Goal: Complete application form: Complete application form

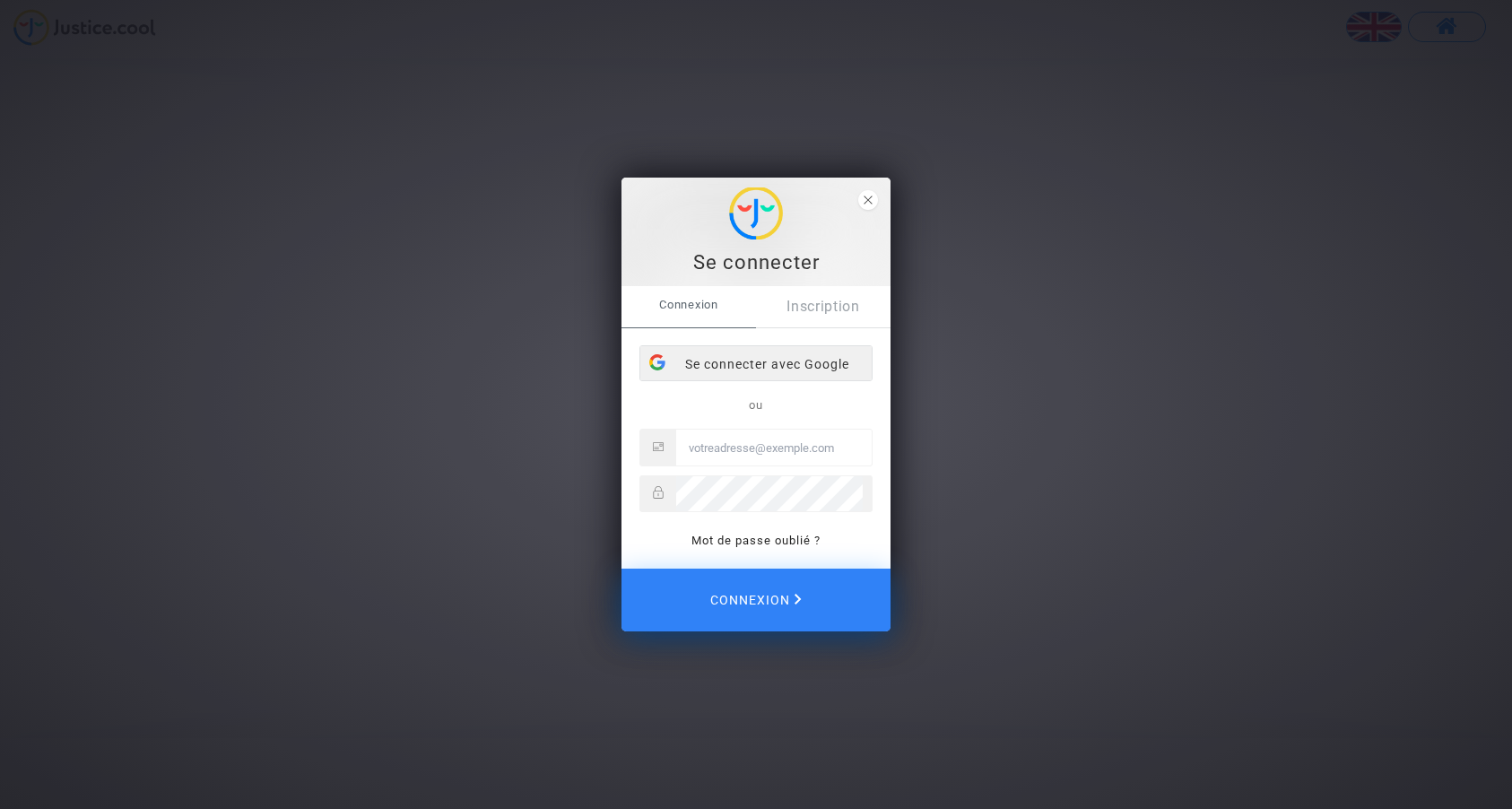
click at [764, 362] on div "Se connecter avec Google" at bounding box center [756, 364] width 232 height 36
click at [760, 356] on div "Se connecter avec Google" at bounding box center [756, 367] width 232 height 36
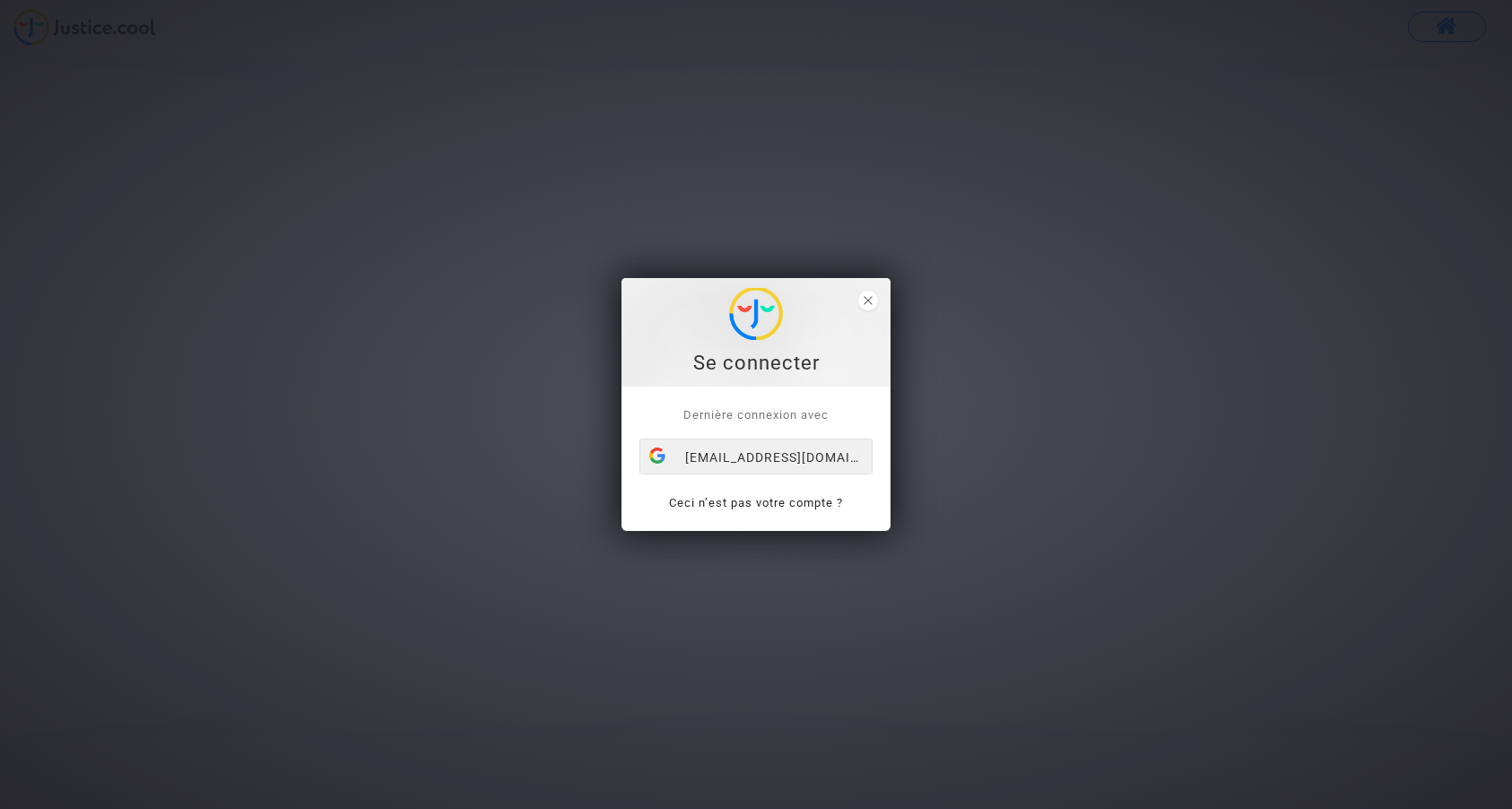
click at [803, 461] on div "[EMAIL_ADDRESS][DOMAIN_NAME]" at bounding box center [756, 457] width 232 height 36
click at [756, 459] on div "[EMAIL_ADDRESS][DOMAIN_NAME]" at bounding box center [756, 457] width 232 height 36
click at [719, 459] on div "[EMAIL_ADDRESS][DOMAIN_NAME]" at bounding box center [756, 457] width 232 height 36
click at [858, 304] on span "close" at bounding box center [868, 301] width 20 height 20
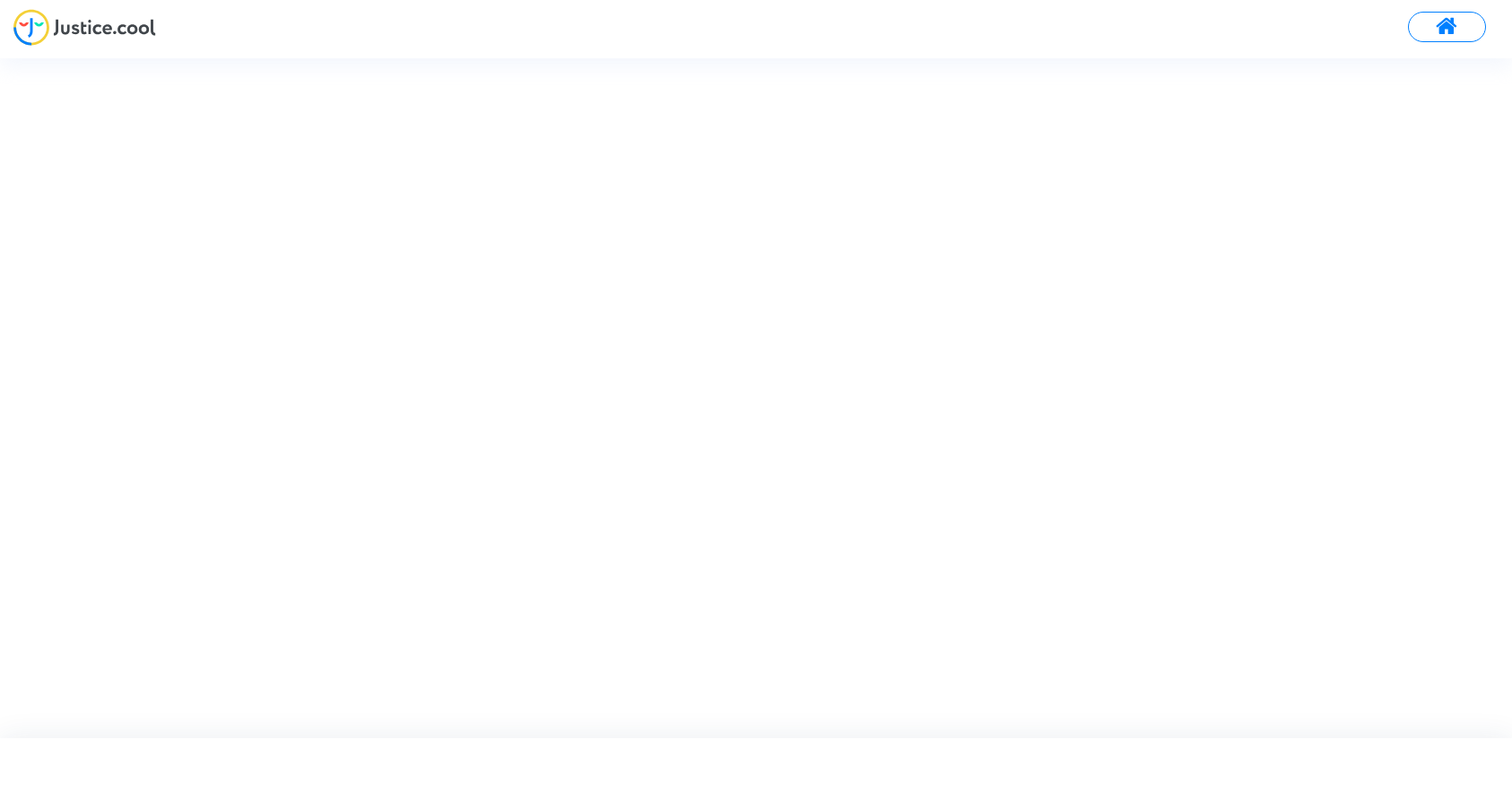
click at [104, 37] on img at bounding box center [85, 27] width 143 height 37
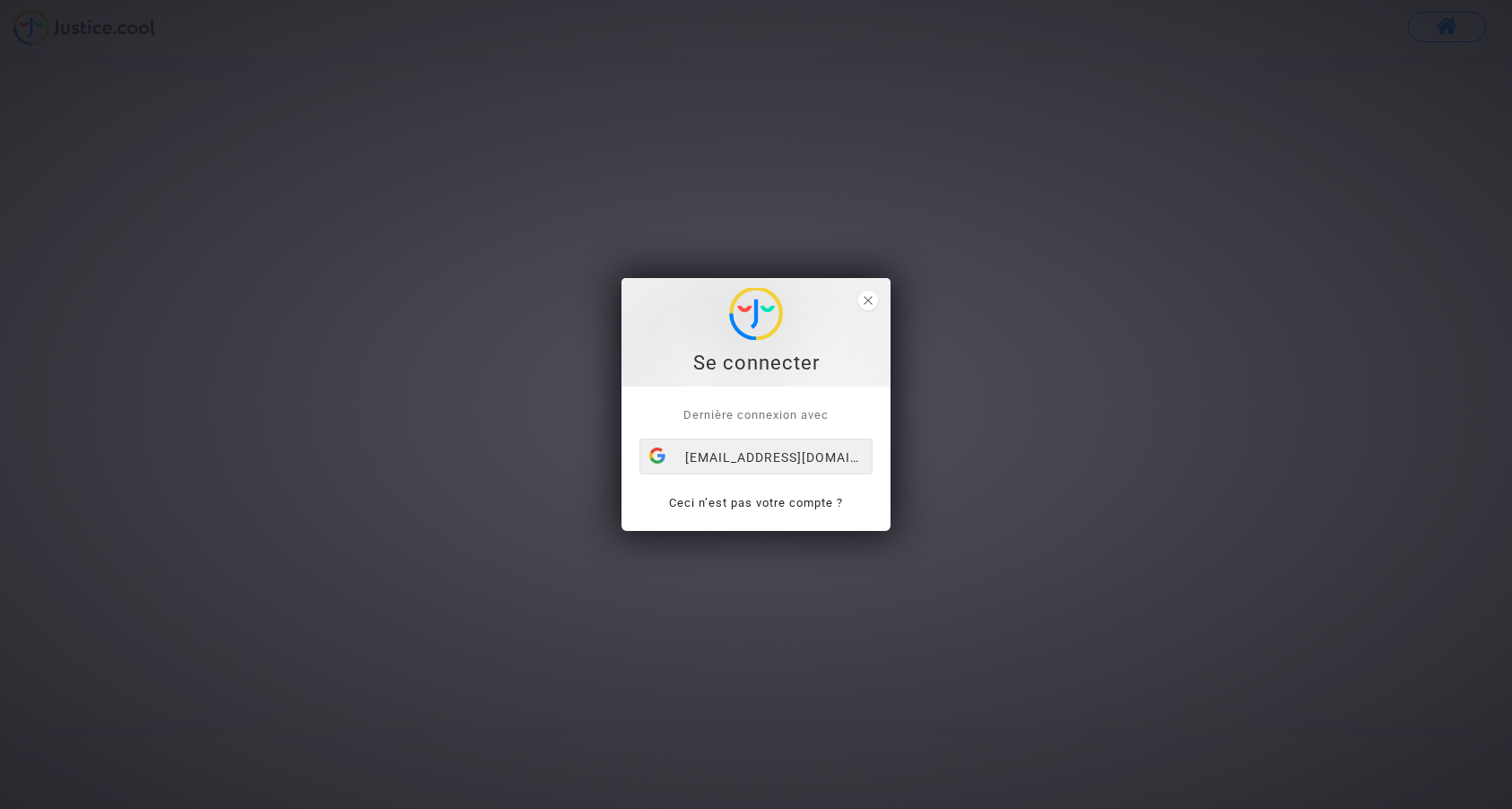
click at [735, 457] on div "[EMAIL_ADDRESS][DOMAIN_NAME]" at bounding box center [756, 457] width 232 height 36
click at [873, 305] on span "close" at bounding box center [868, 301] width 20 height 20
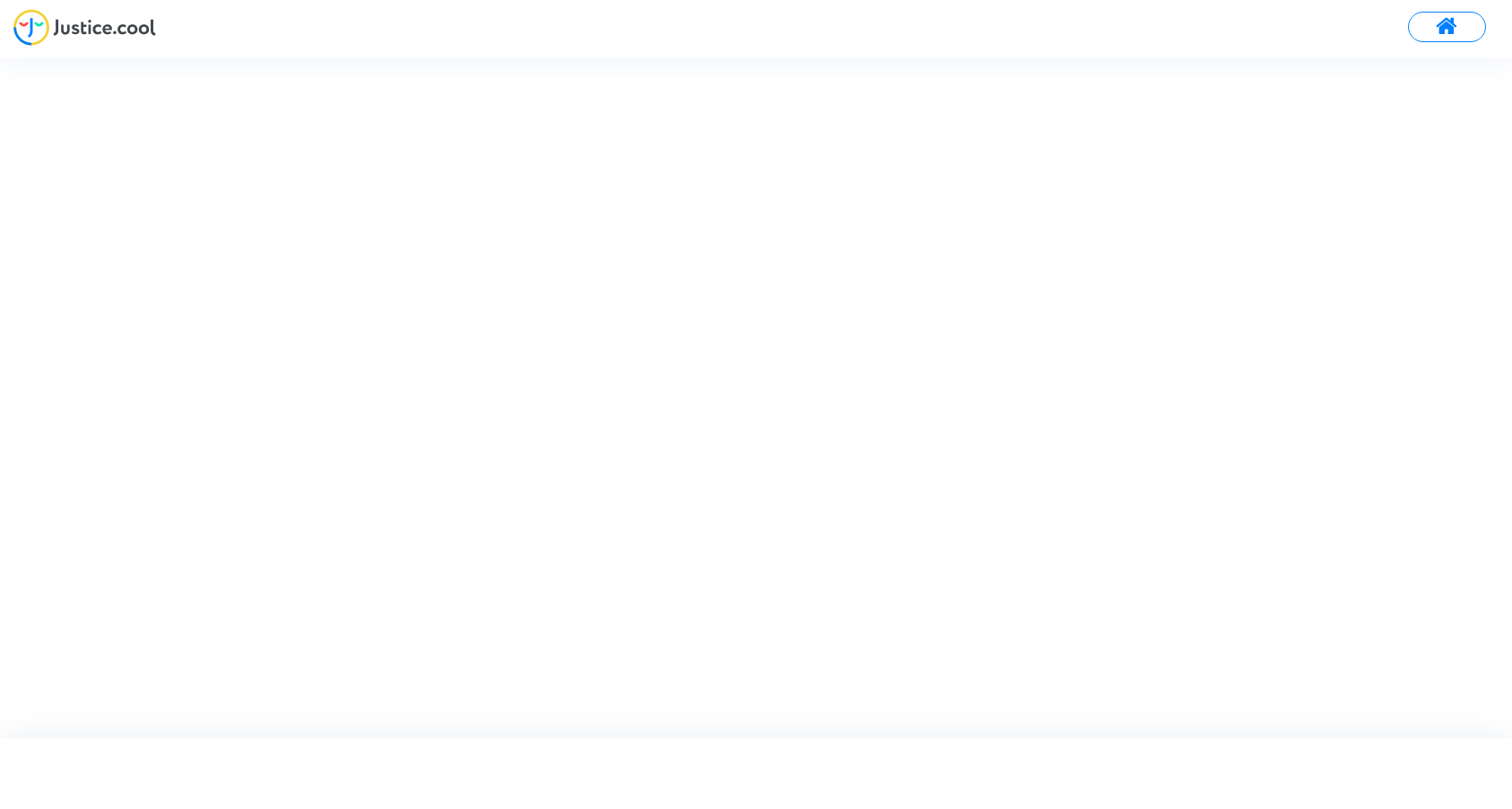
click at [1447, 35] on span at bounding box center [1446, 27] width 23 height 24
click at [858, 398] on div "[EMAIL_ADDRESS][DOMAIN_NAME]" at bounding box center [836, 403] width 233 height 36
click at [1486, 25] on div "Se connecter Dernière connexion avec [EMAIL_ADDRESS][DOMAIN_NAME] Ceci n’est pa…" at bounding box center [756, 404] width 1512 height 809
click at [1473, 26] on div "Se connecter Dernière connexion avec [EMAIL_ADDRESS][DOMAIN_NAME] Ceci n’est pa…" at bounding box center [756, 404] width 1512 height 809
click at [1484, 22] on div "Se connecter Dernière connexion avec [EMAIL_ADDRESS][DOMAIN_NAME] Ceci n’est pa…" at bounding box center [756, 404] width 1512 height 809
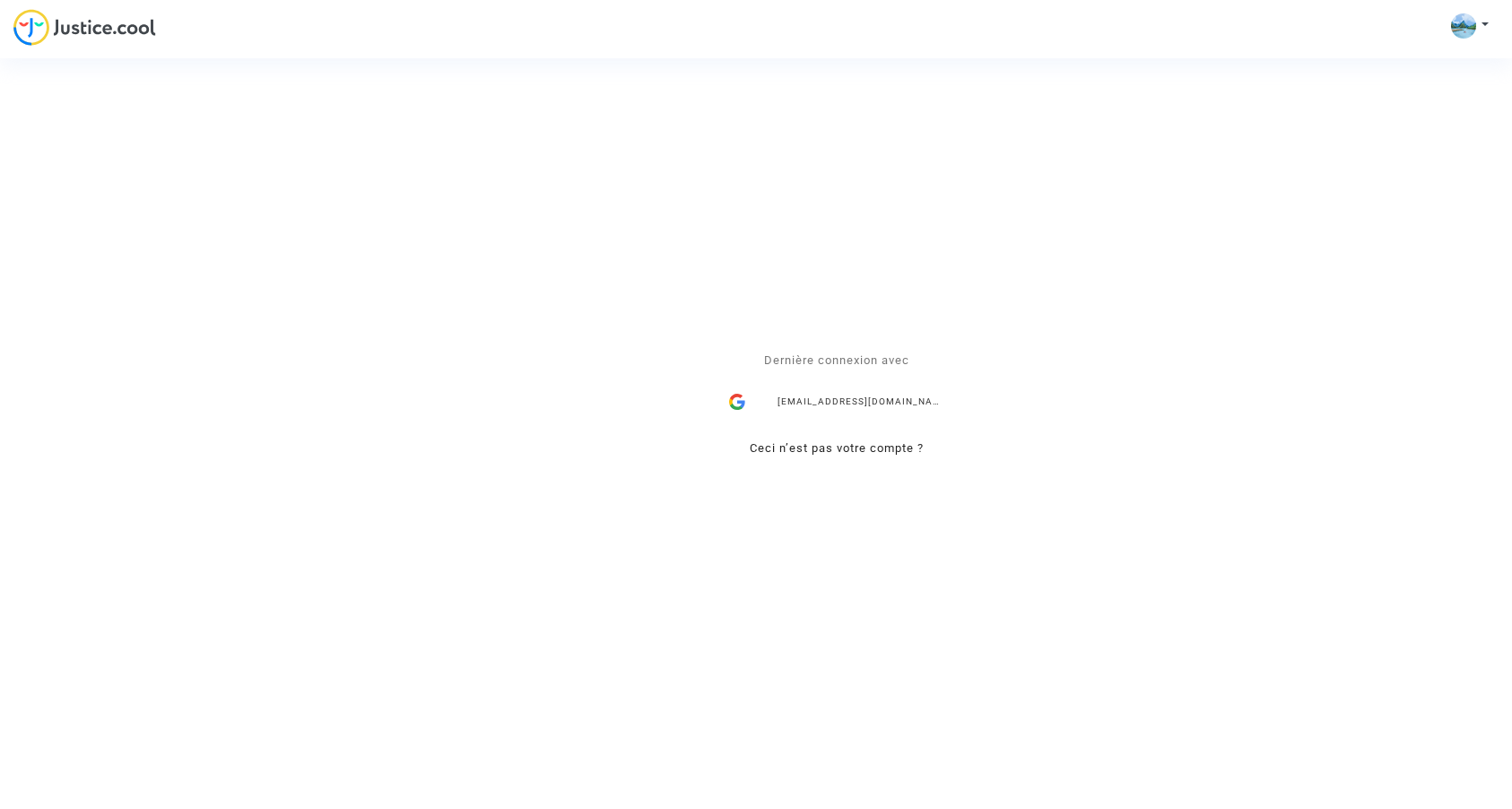
click at [31, 37] on div "Se connecter Dernière connexion avec [EMAIL_ADDRESS][DOMAIN_NAME] Ceci n’est pa…" at bounding box center [756, 404] width 1512 height 809
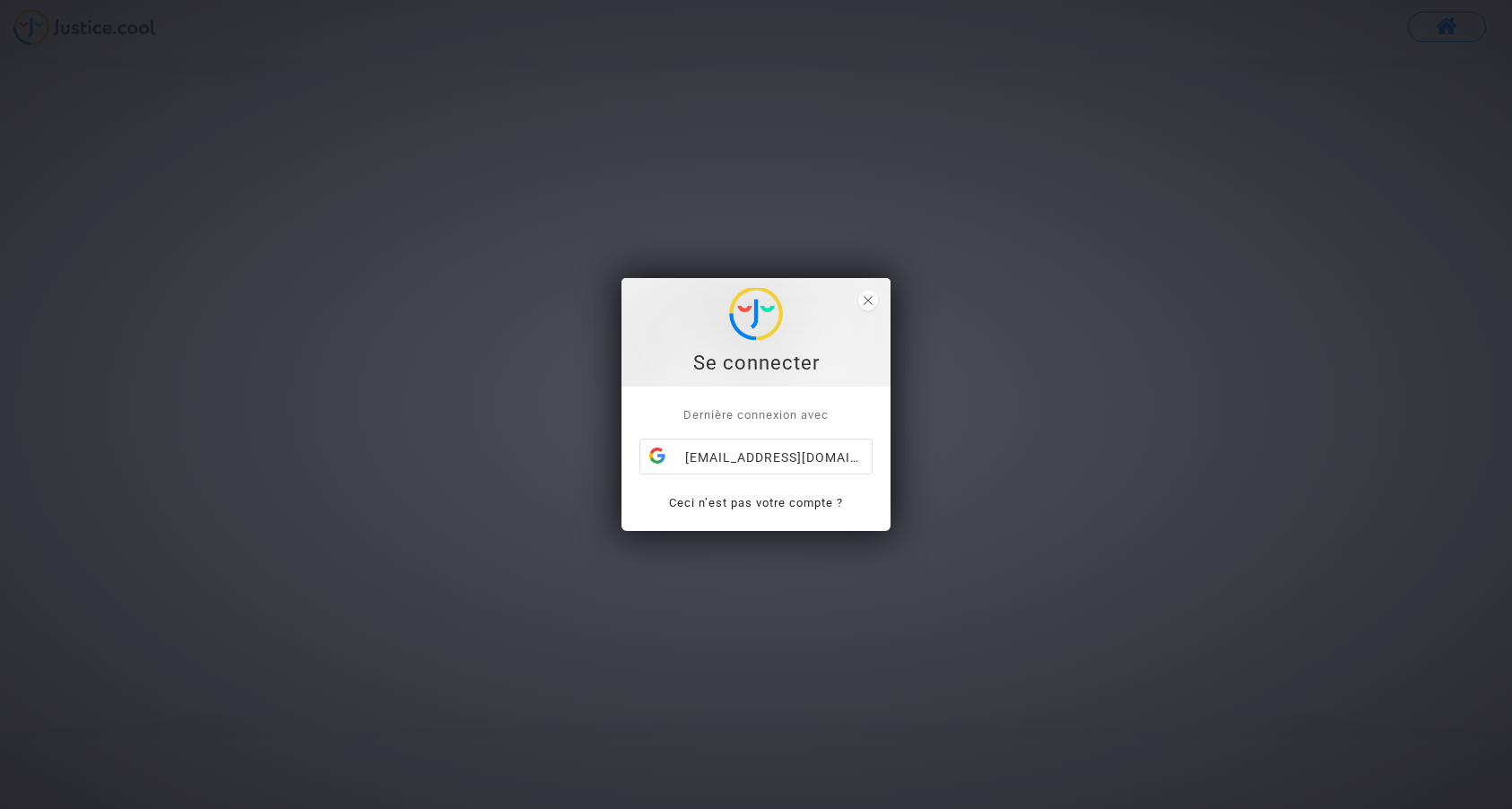
click at [793, 499] on link "Ceci n’est pas votre compte ?" at bounding box center [756, 503] width 174 height 14
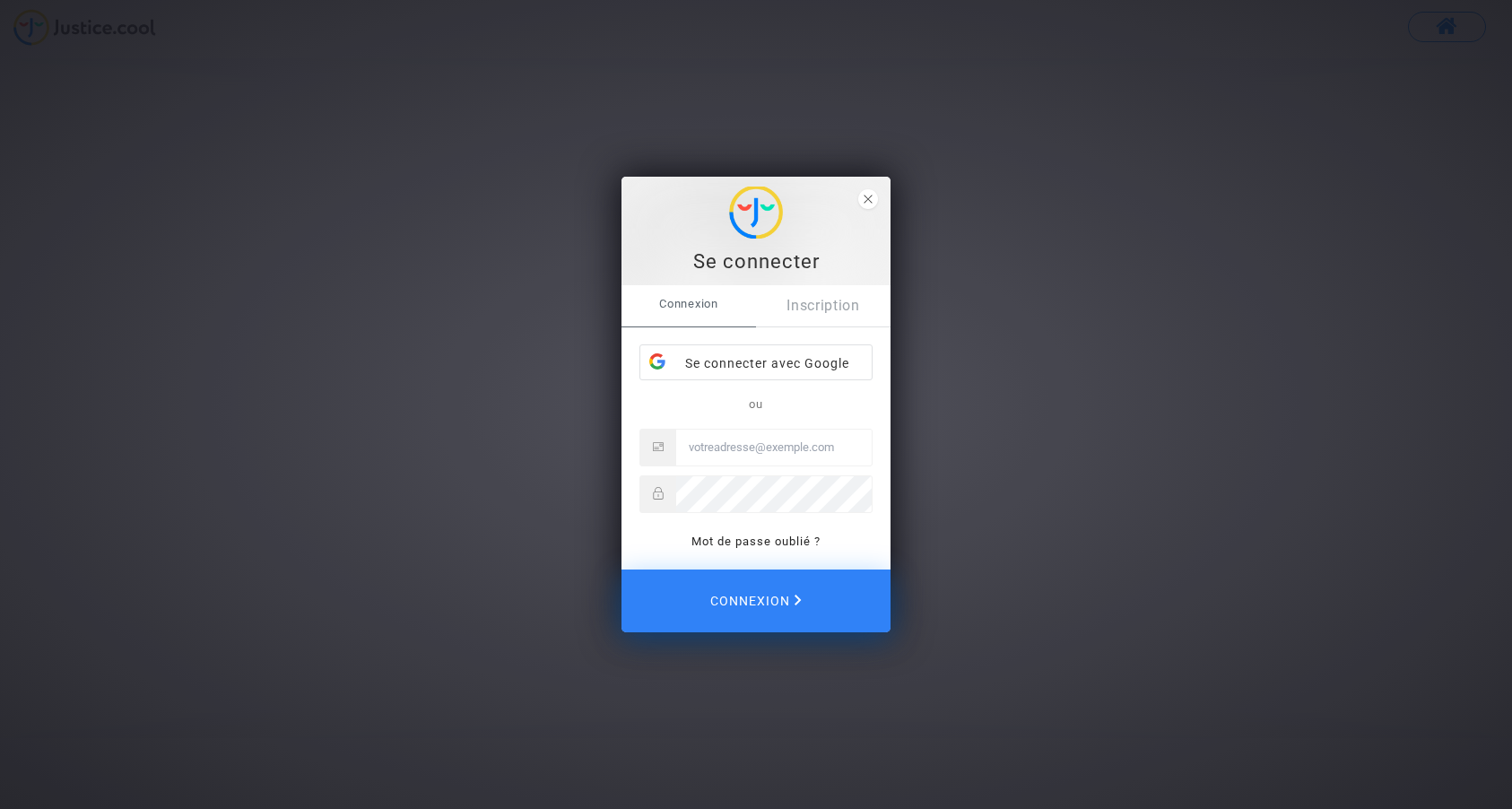
click at [830, 304] on link "Inscription" at bounding box center [823, 306] width 134 height 41
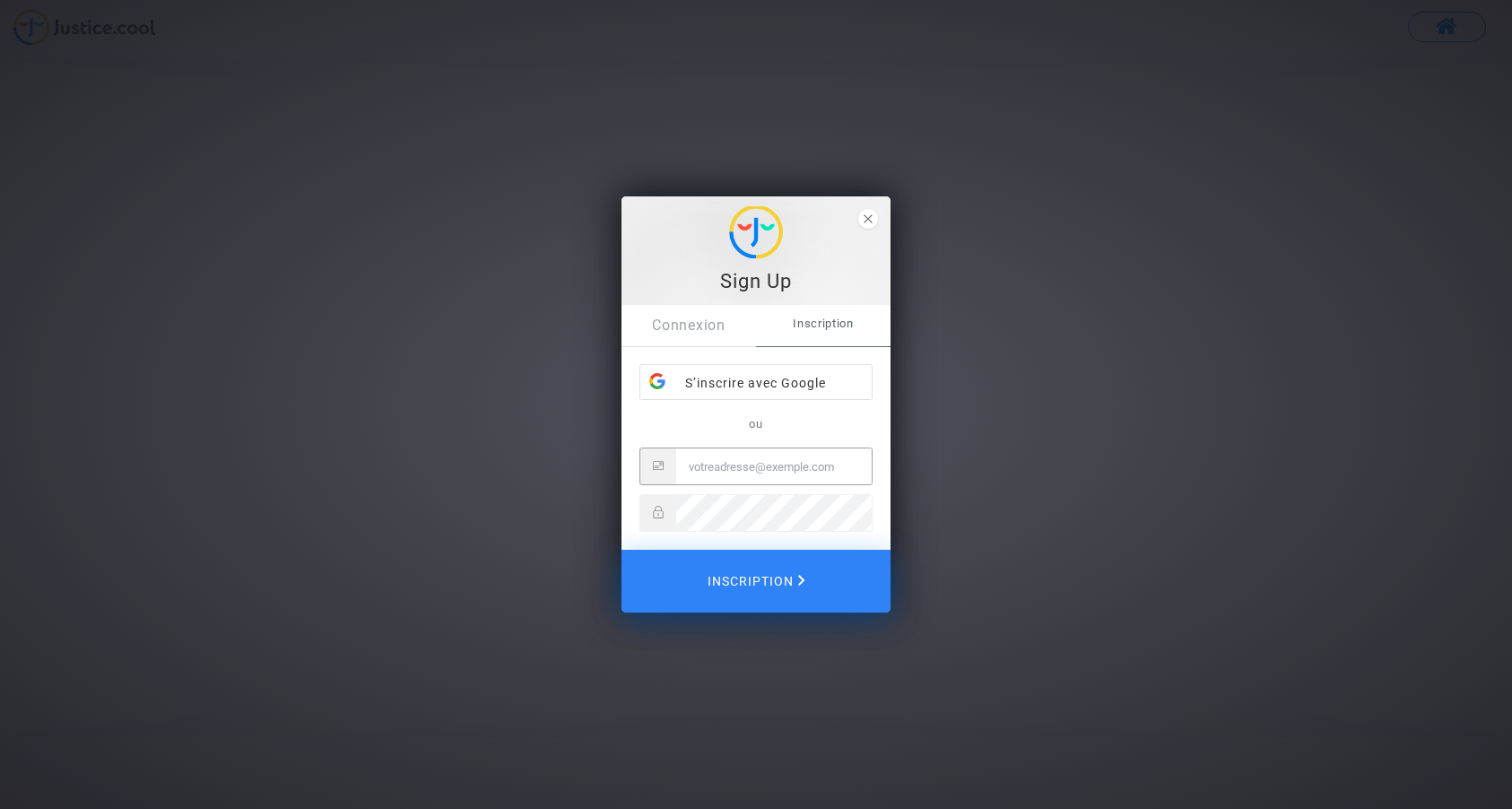
click at [721, 463] on input "Email" at bounding box center [773, 467] width 195 height 36
type input "[EMAIL_ADDRESS][DOMAIN_NAME]"
click at [775, 594] on span "Inscription" at bounding box center [756, 581] width 103 height 39
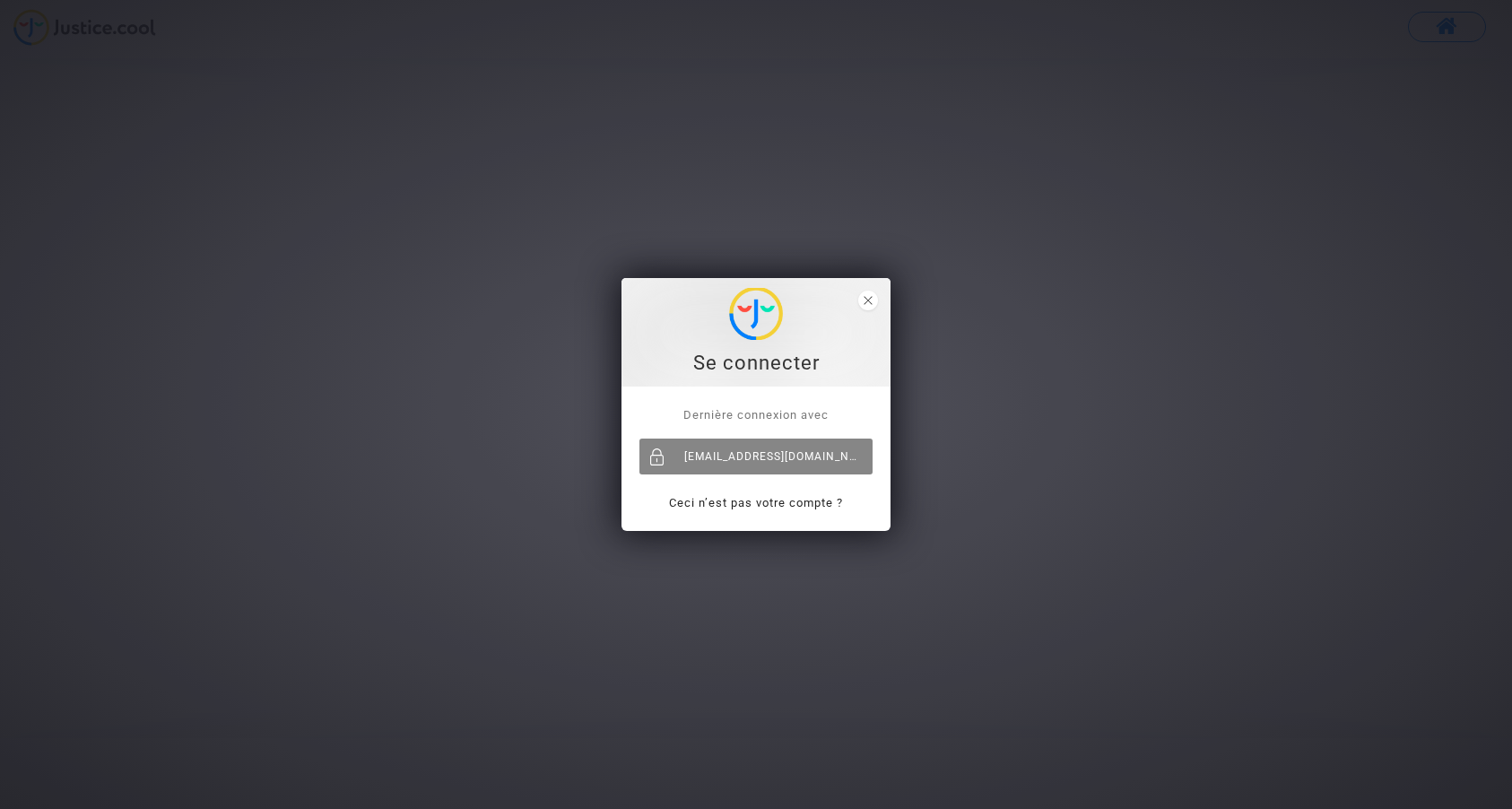
click at [763, 466] on div "[EMAIL_ADDRESS][DOMAIN_NAME]" at bounding box center [756, 457] width 233 height 36
click at [762, 462] on div "[EMAIL_ADDRESS][DOMAIN_NAME]" at bounding box center [756, 457] width 233 height 36
click at [866, 301] on icon "close" at bounding box center [867, 300] width 9 height 9
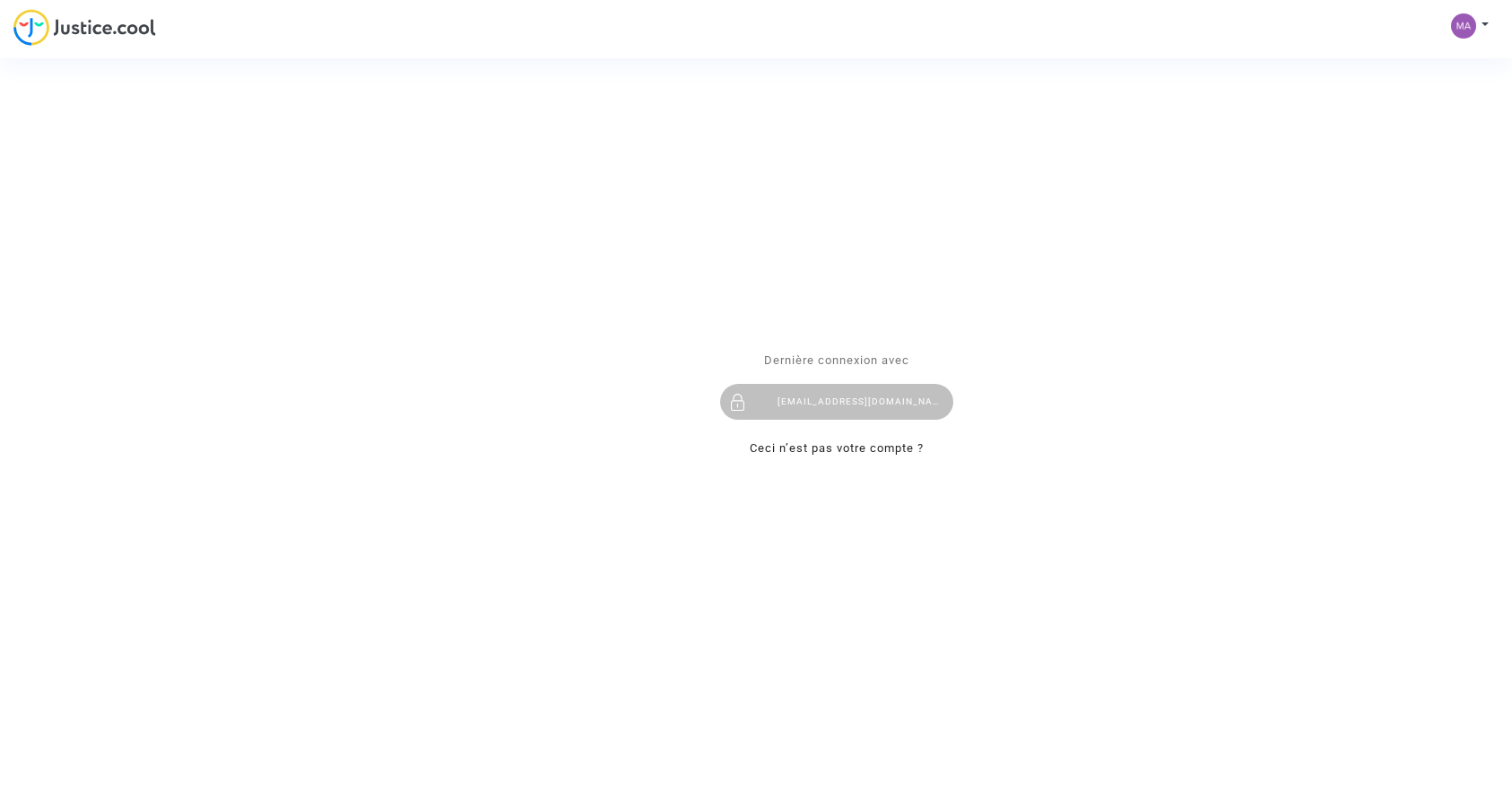
click at [1485, 31] on div "Se connecter Dernière connexion avec [EMAIL_ADDRESS][DOMAIN_NAME] Ceci n’est pa…" at bounding box center [756, 404] width 1512 height 809
click at [1484, 25] on div "Se connecter Dernière connexion avec maeltambi@gmail.com Ceci n’est pas votre c…" at bounding box center [756, 404] width 1512 height 809
click at [1485, 24] on div "Se connecter Dernière connexion avec maeltambi@gmail.com Ceci n’est pas votre c…" at bounding box center [756, 404] width 1512 height 809
click at [1265, 278] on div "Se connecter Dernière connexion avec maeltambi@gmail.com Ceci n’est pas votre c…" at bounding box center [756, 404] width 1512 height 809
click at [835, 404] on div "[EMAIL_ADDRESS][DOMAIN_NAME]" at bounding box center [836, 403] width 233 height 36
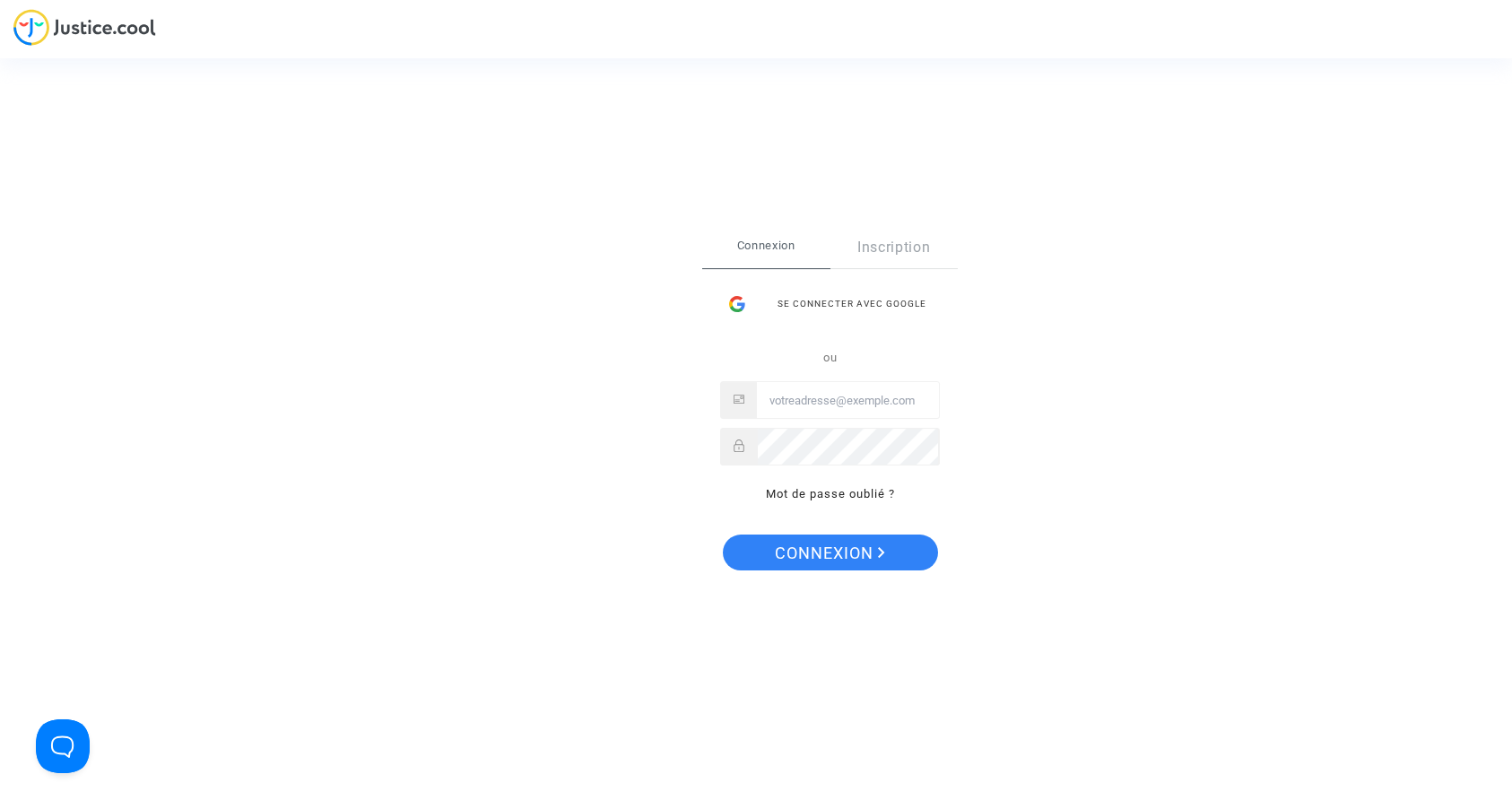
click at [893, 247] on link "Inscription" at bounding box center [895, 248] width 128 height 41
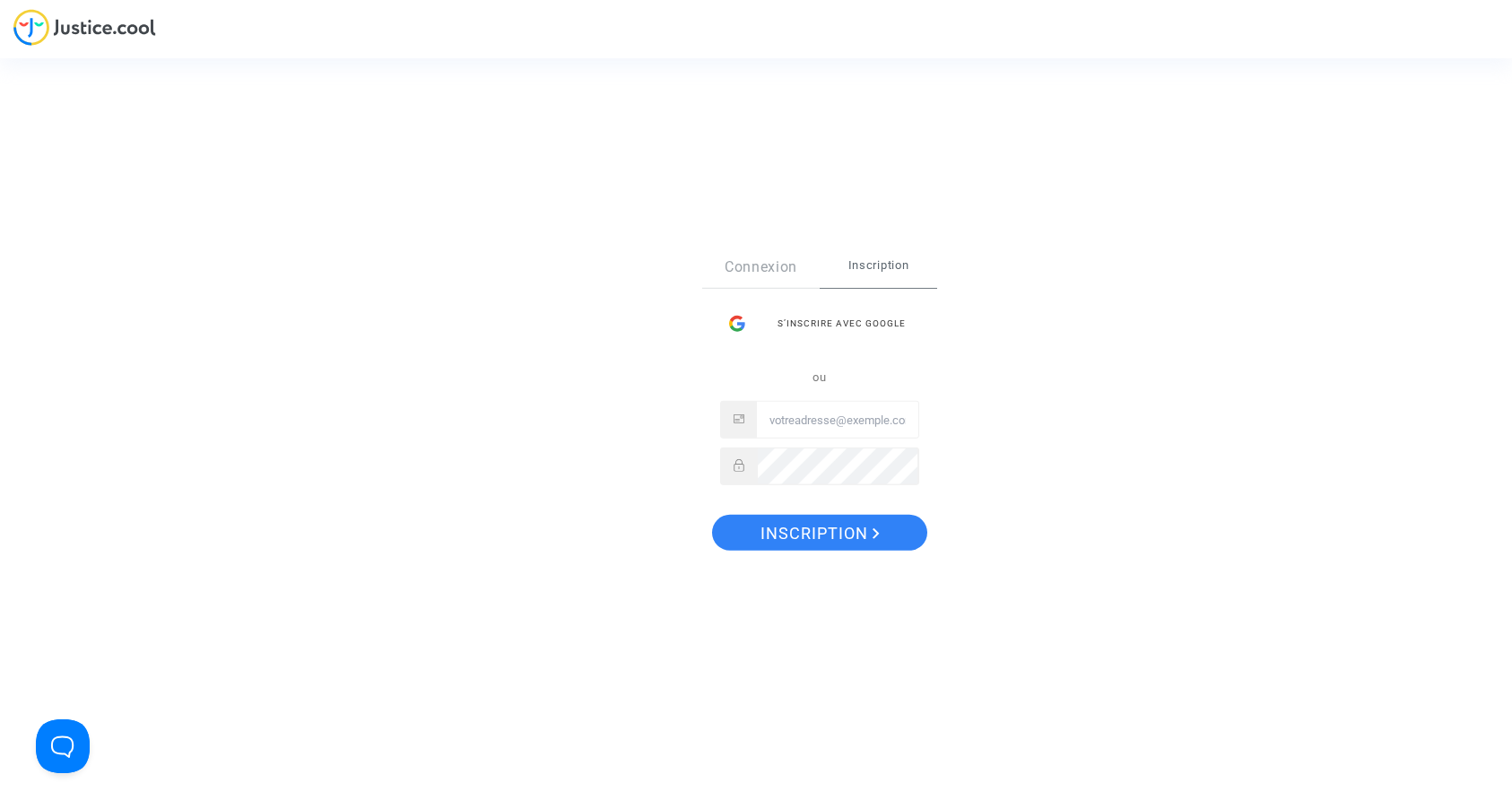
click at [776, 261] on link "Connexion" at bounding box center [760, 267] width 117 height 41
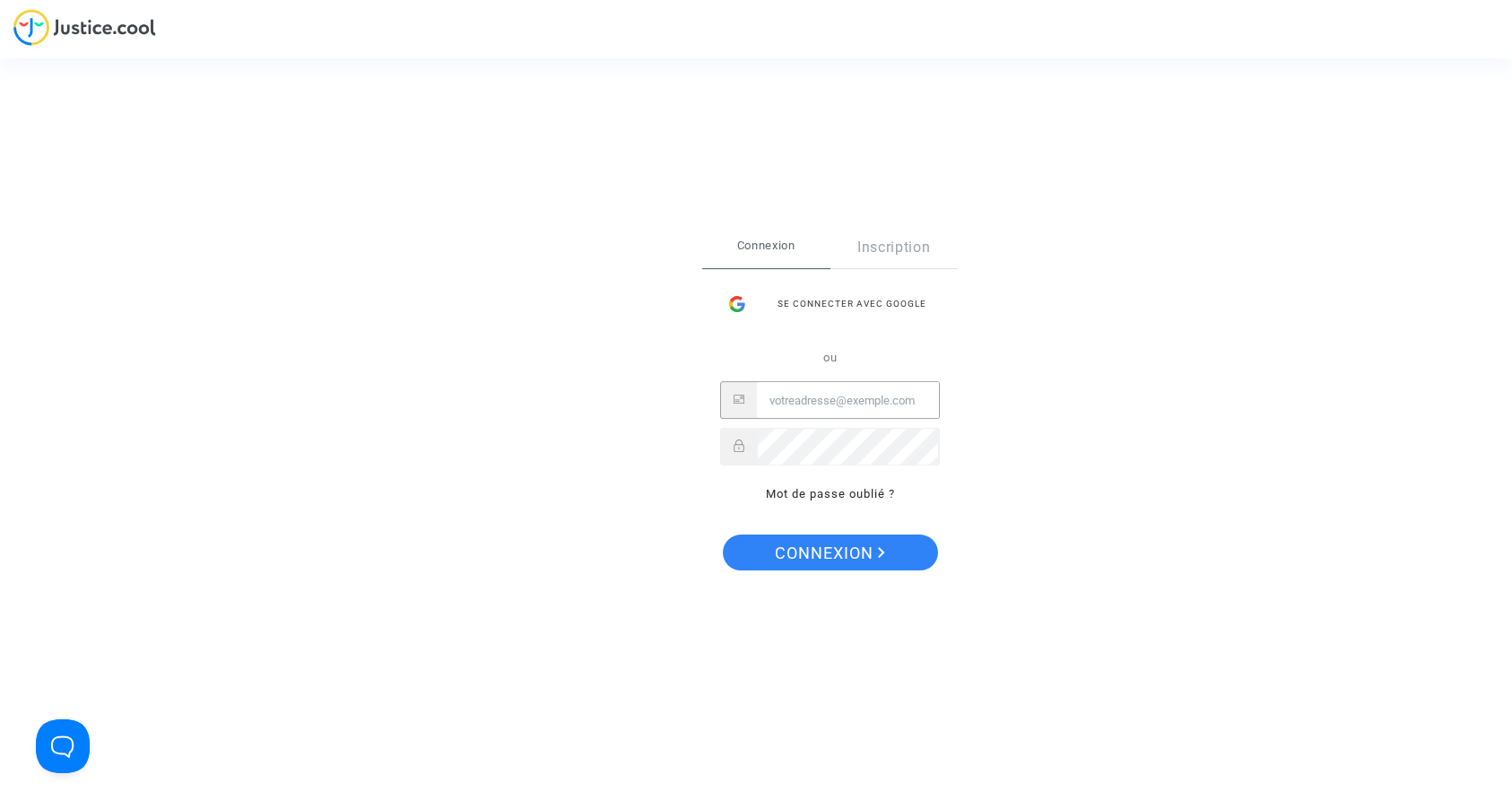
type input "maeltambi@gmail.com"
click at [825, 546] on span "Connexion" at bounding box center [829, 553] width 110 height 37
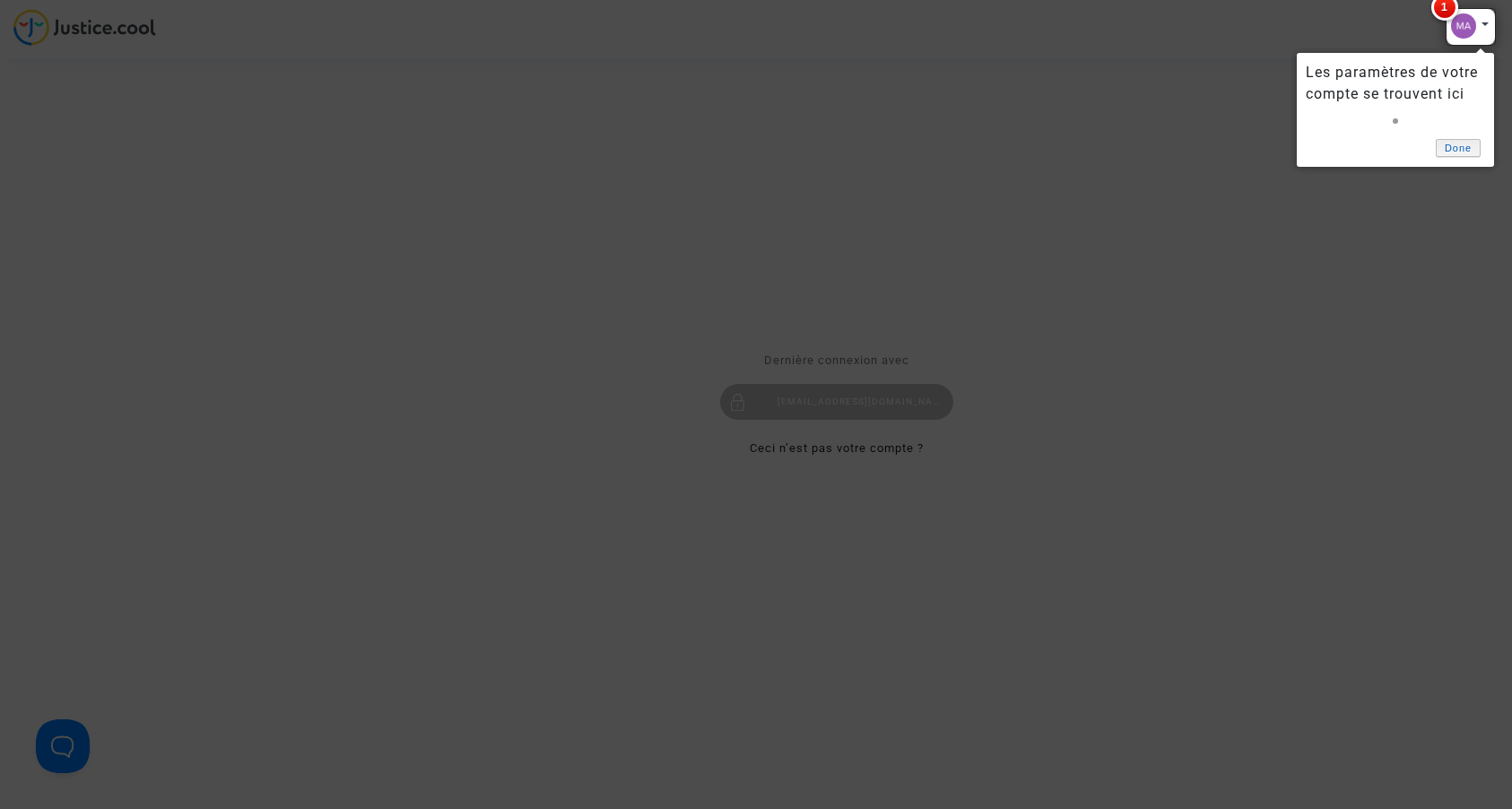
click at [1466, 148] on link "Done" at bounding box center [1457, 148] width 44 height 19
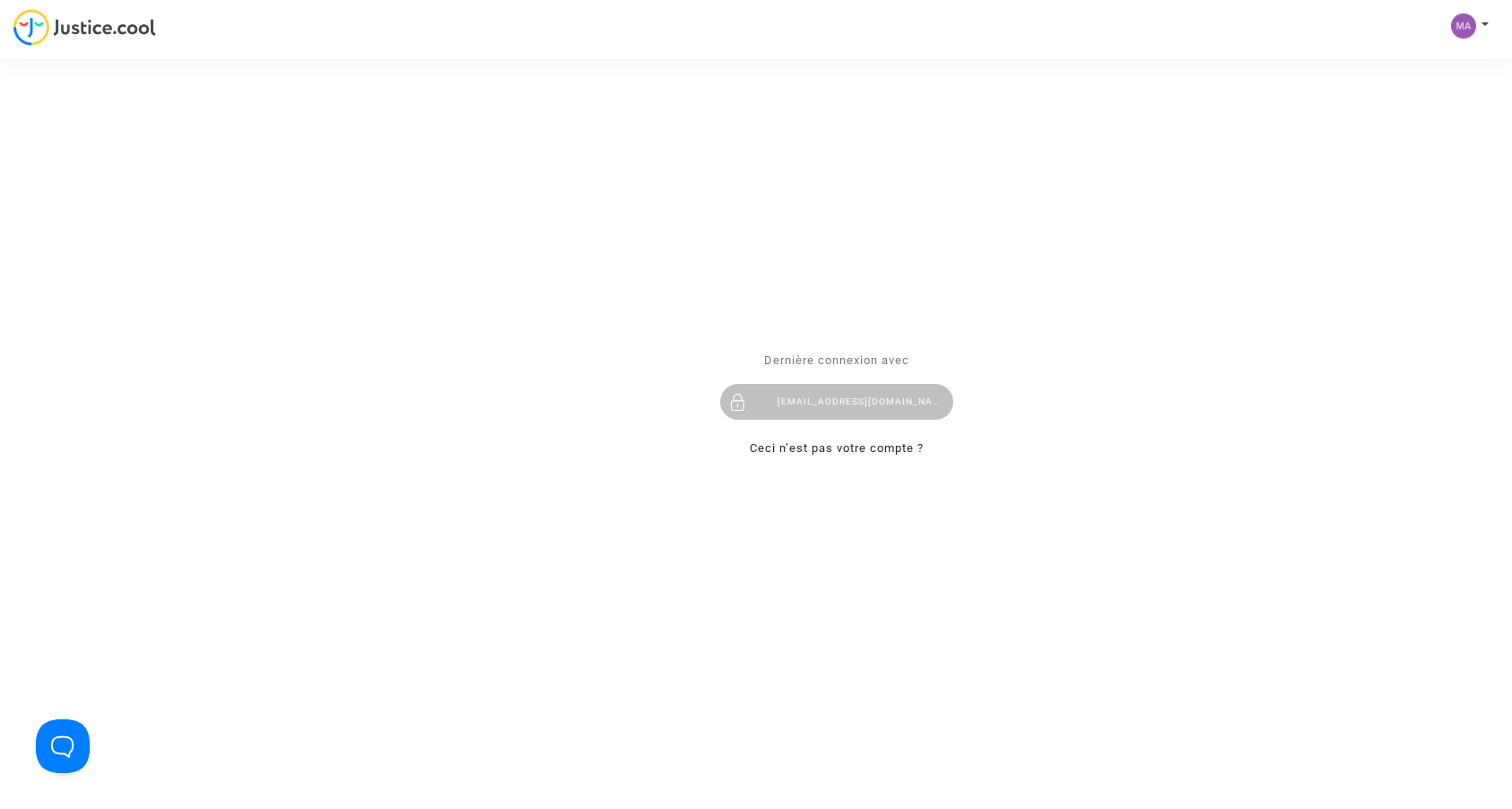
click at [1482, 32] on div "Se connecter Dernière connexion avec [EMAIL_ADDRESS][DOMAIN_NAME] Ceci n’est pa…" at bounding box center [756, 404] width 1512 height 809
click at [1484, 25] on div "Se connecter Dernière connexion avec [EMAIL_ADDRESS][DOMAIN_NAME] Ceci n’est pa…" at bounding box center [756, 404] width 1512 height 809
click at [1469, 31] on div "Se connecter Dernière connexion avec maeltambi@gmail.com Ceci n’est pas votre c…" at bounding box center [756, 404] width 1512 height 809
click at [70, 15] on div "Se connecter Dernière connexion avec maeltambi@gmail.com Ceci n’est pas votre c…" at bounding box center [756, 404] width 1512 height 809
click at [47, 42] on div "Se connecter Dernière connexion avec maeltambi@gmail.com Ceci n’est pas votre c…" at bounding box center [756, 404] width 1512 height 809
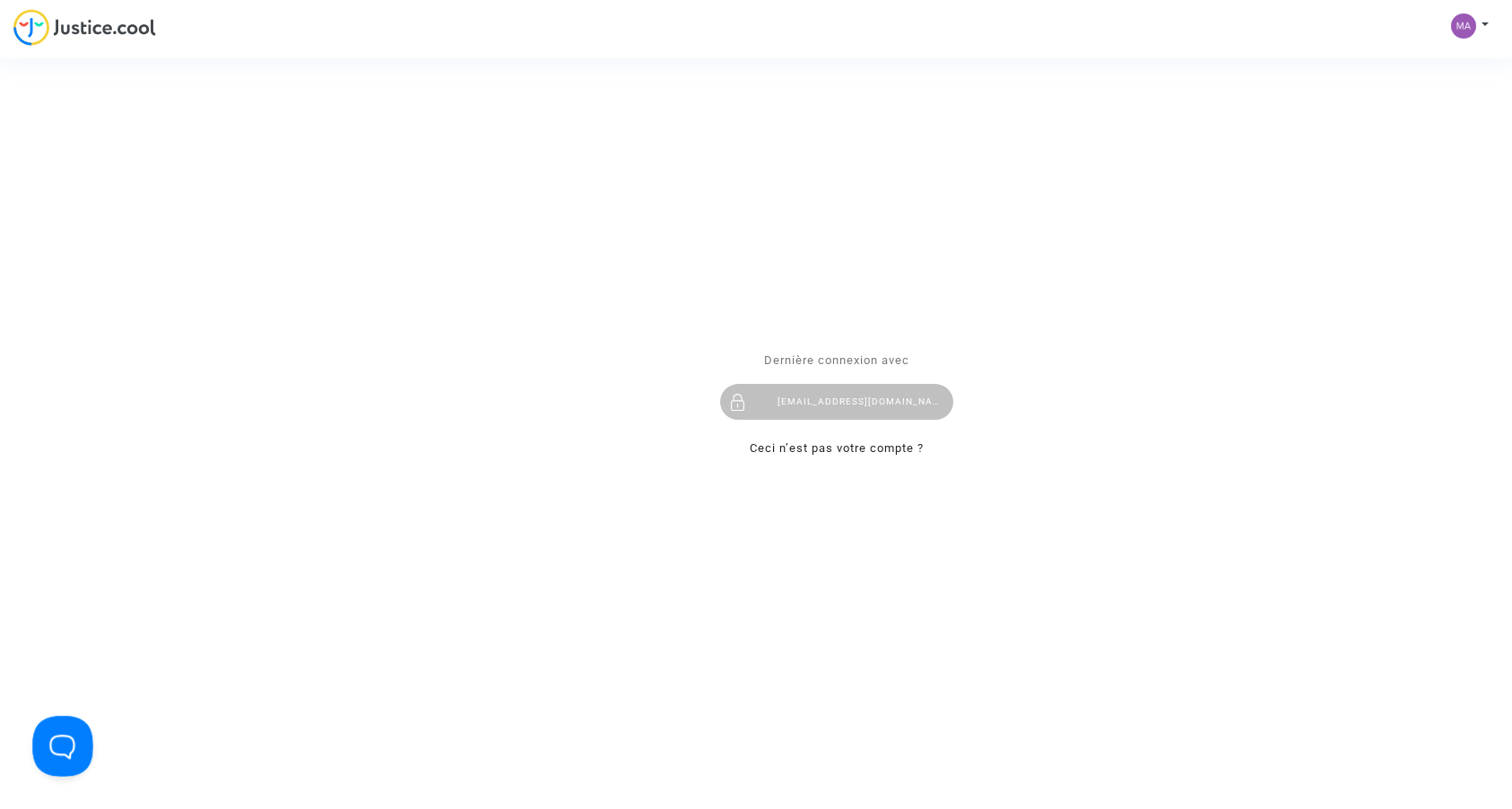
click at [64, 724] on button "Open Beacon popover" at bounding box center [59, 742] width 54 height 54
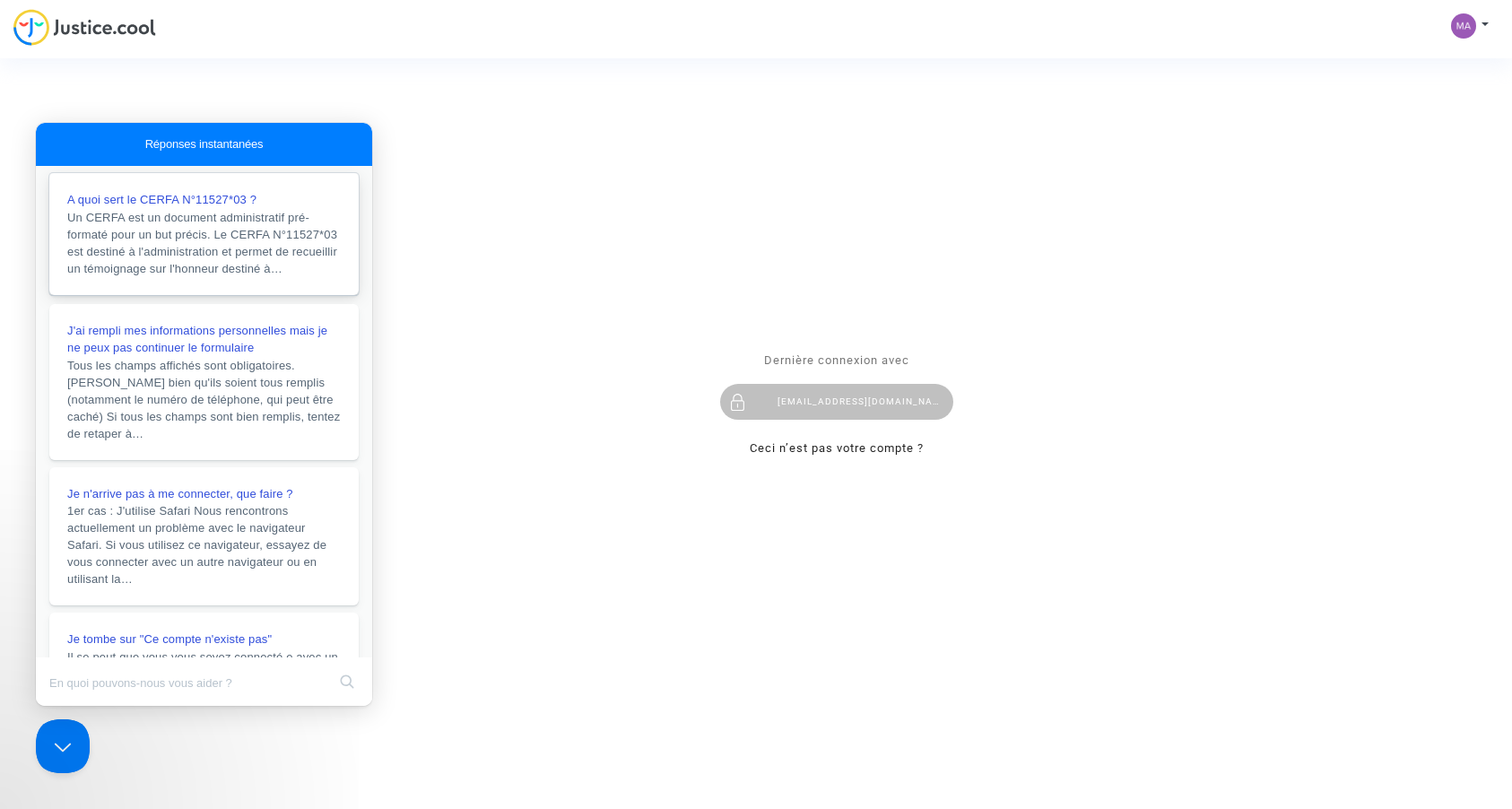
click at [228, 265] on span "Un CERFA est un document administratif pré-formaté pour un but précis. Le CERFA…" at bounding box center [203, 243] width 273 height 68
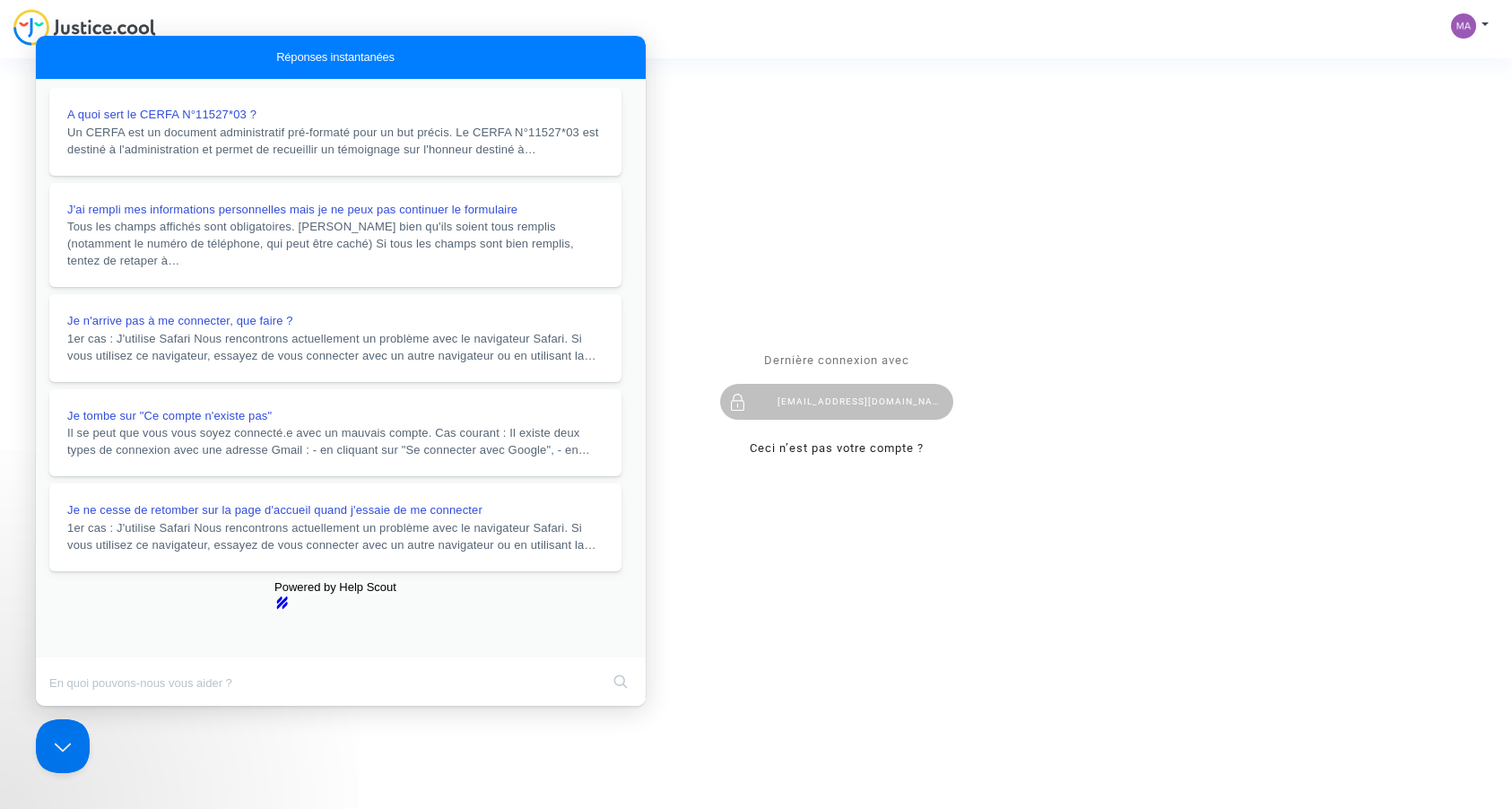
drag, startPoint x: 613, startPoint y: 68, endPoint x: 631, endPoint y: 127, distance: 61.7
click at [69, 706] on button "Close" at bounding box center [52, 718] width 33 height 24
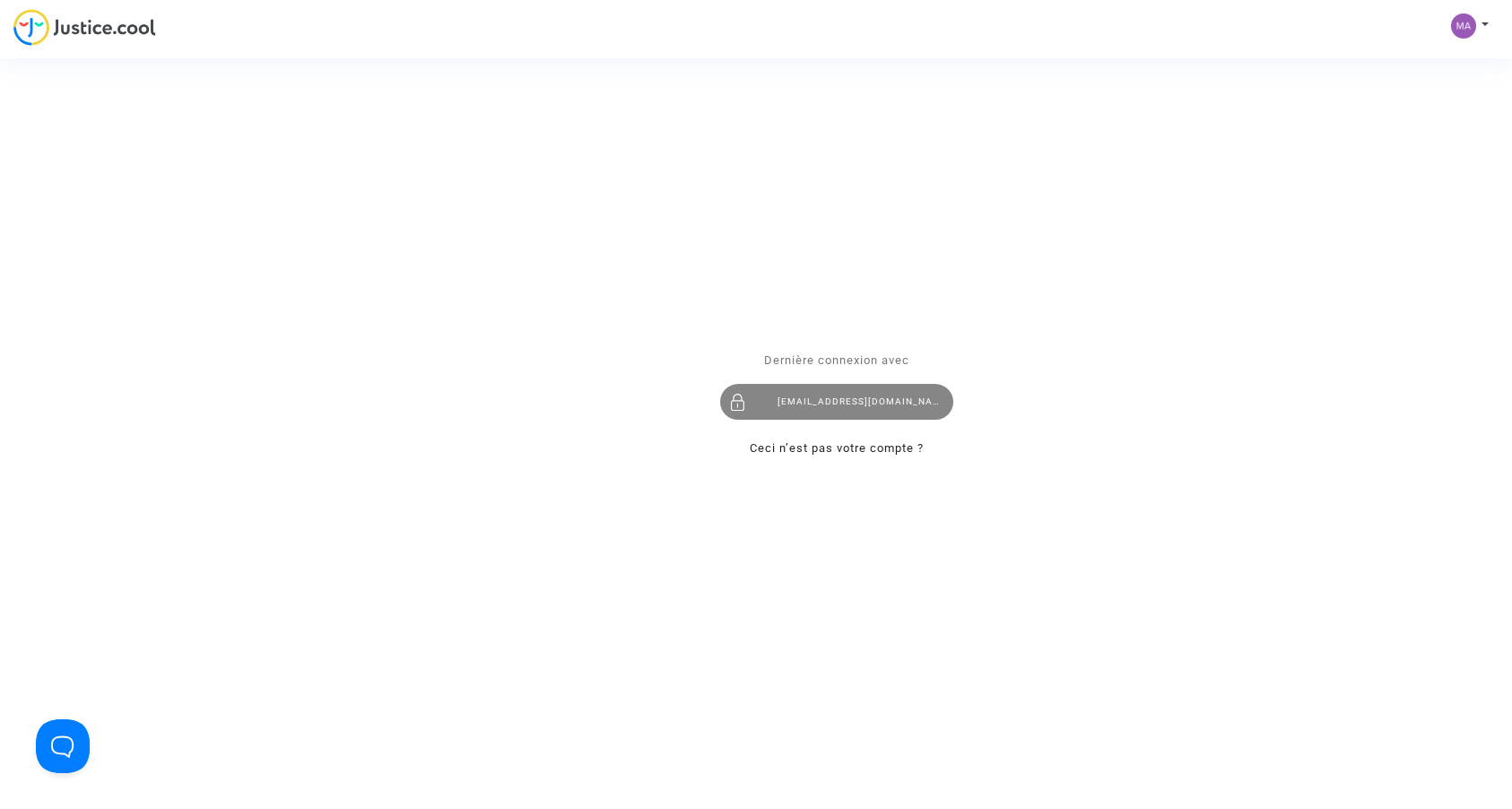
click at [814, 404] on div "[EMAIL_ADDRESS][DOMAIN_NAME]" at bounding box center [836, 403] width 233 height 36
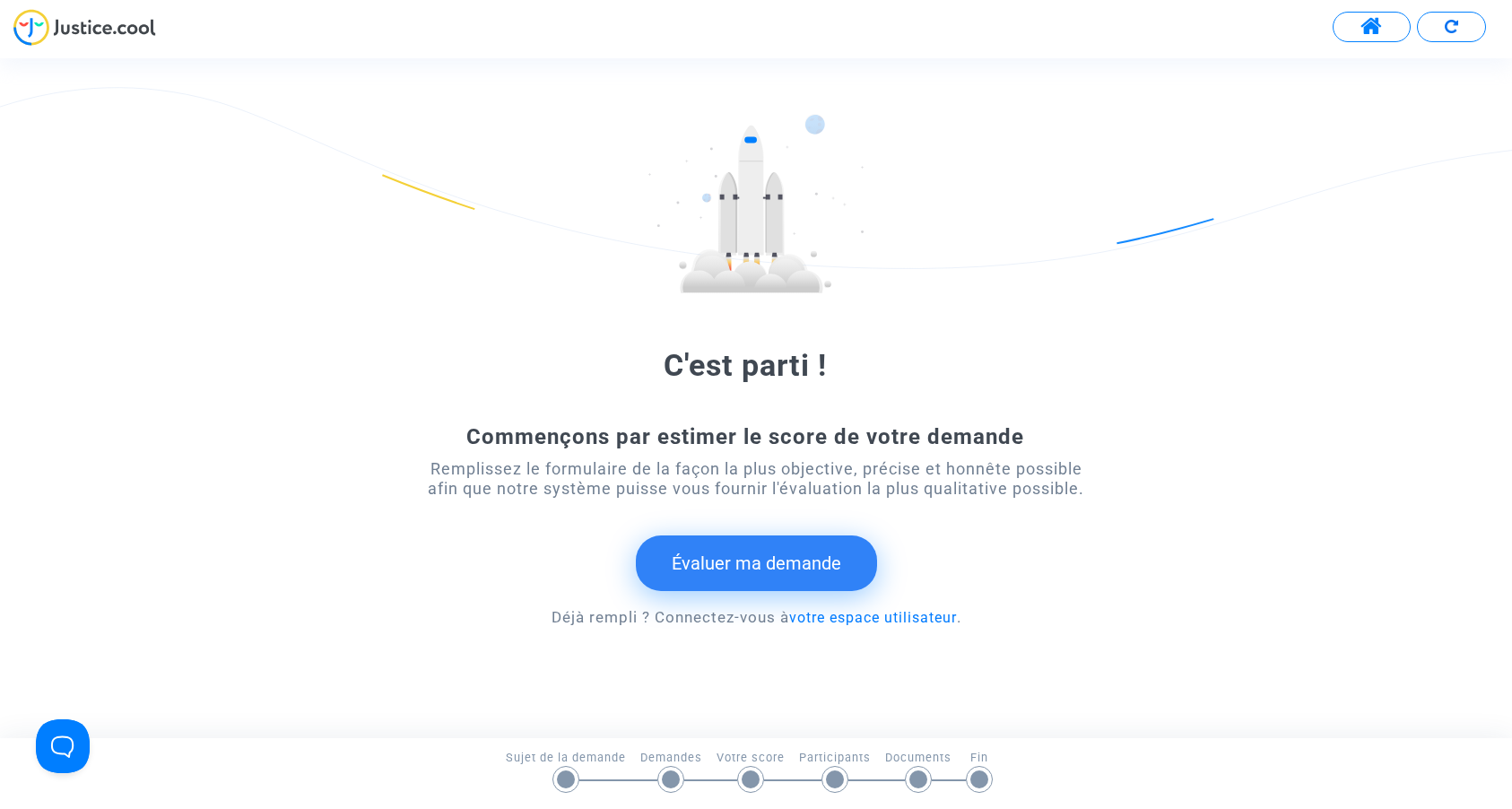
click at [749, 568] on button "Évaluer ma demande" at bounding box center [756, 563] width 242 height 55
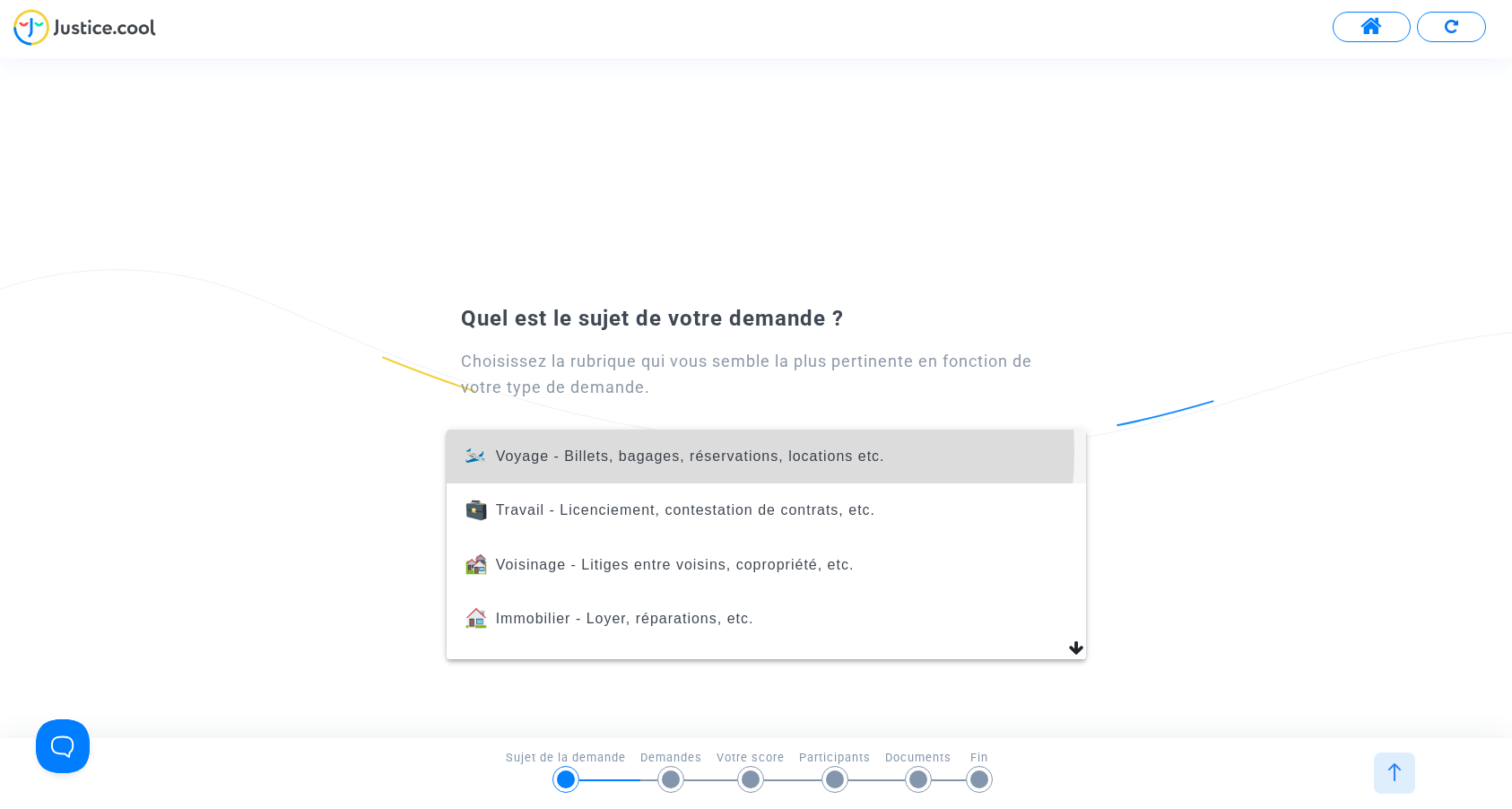
click at [722, 451] on span "Voyage - Billets, bagages, réservations, locations etc." at bounding box center [690, 456] width 390 height 15
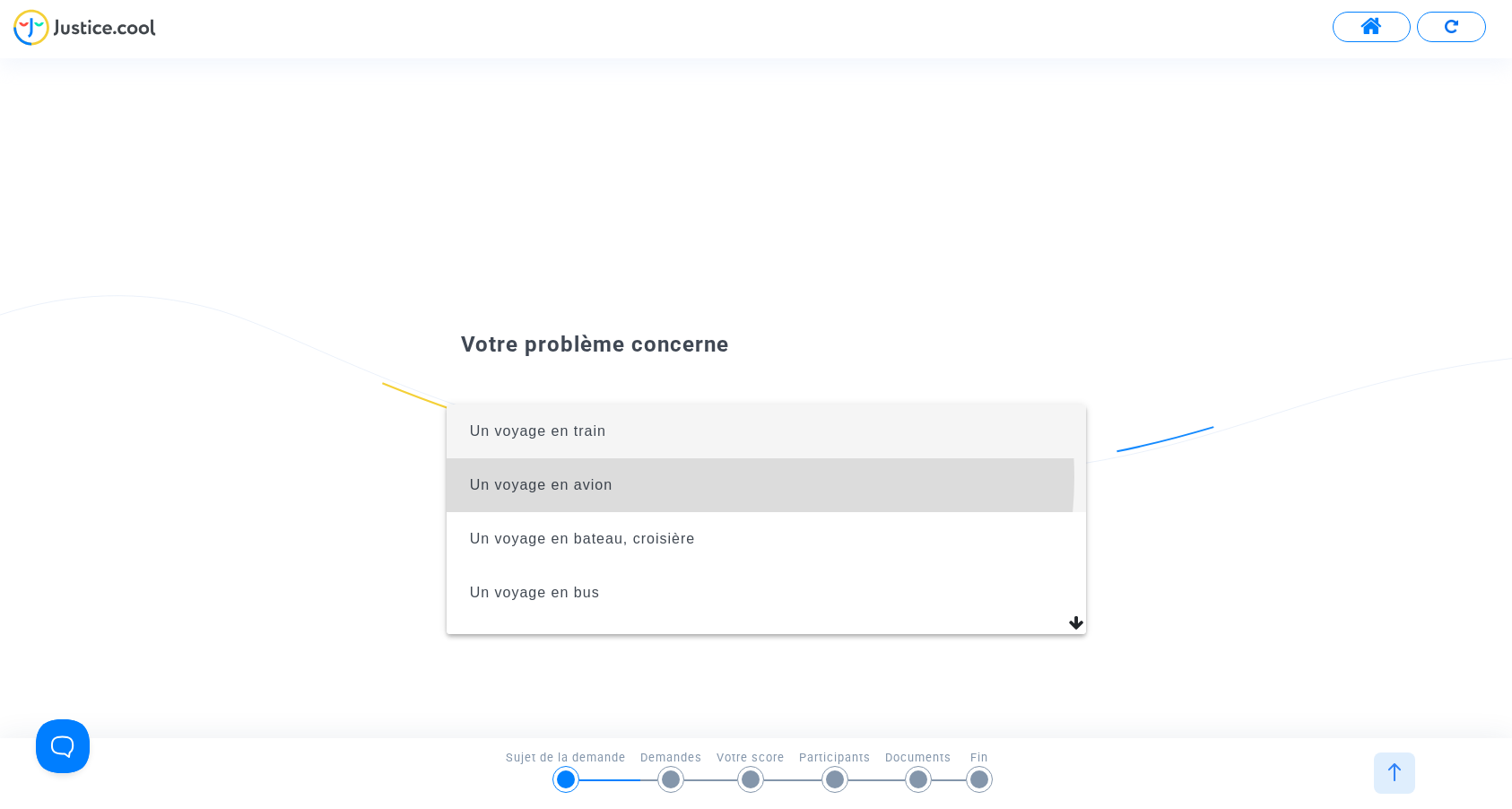
click at [696, 478] on span "Un voyage en avion" at bounding box center [766, 485] width 612 height 54
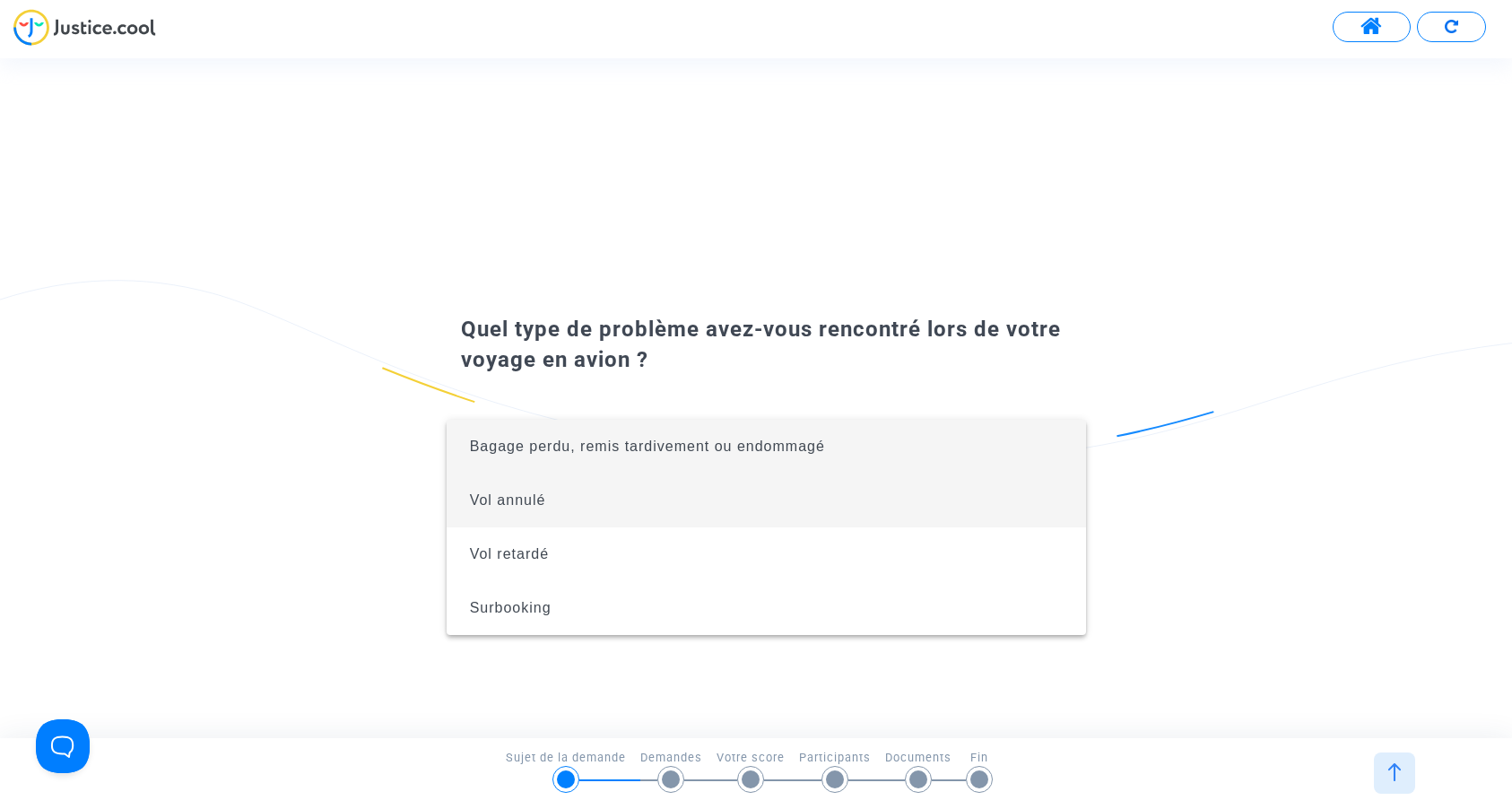
click at [712, 502] on span "Vol annulé" at bounding box center [766, 500] width 612 height 54
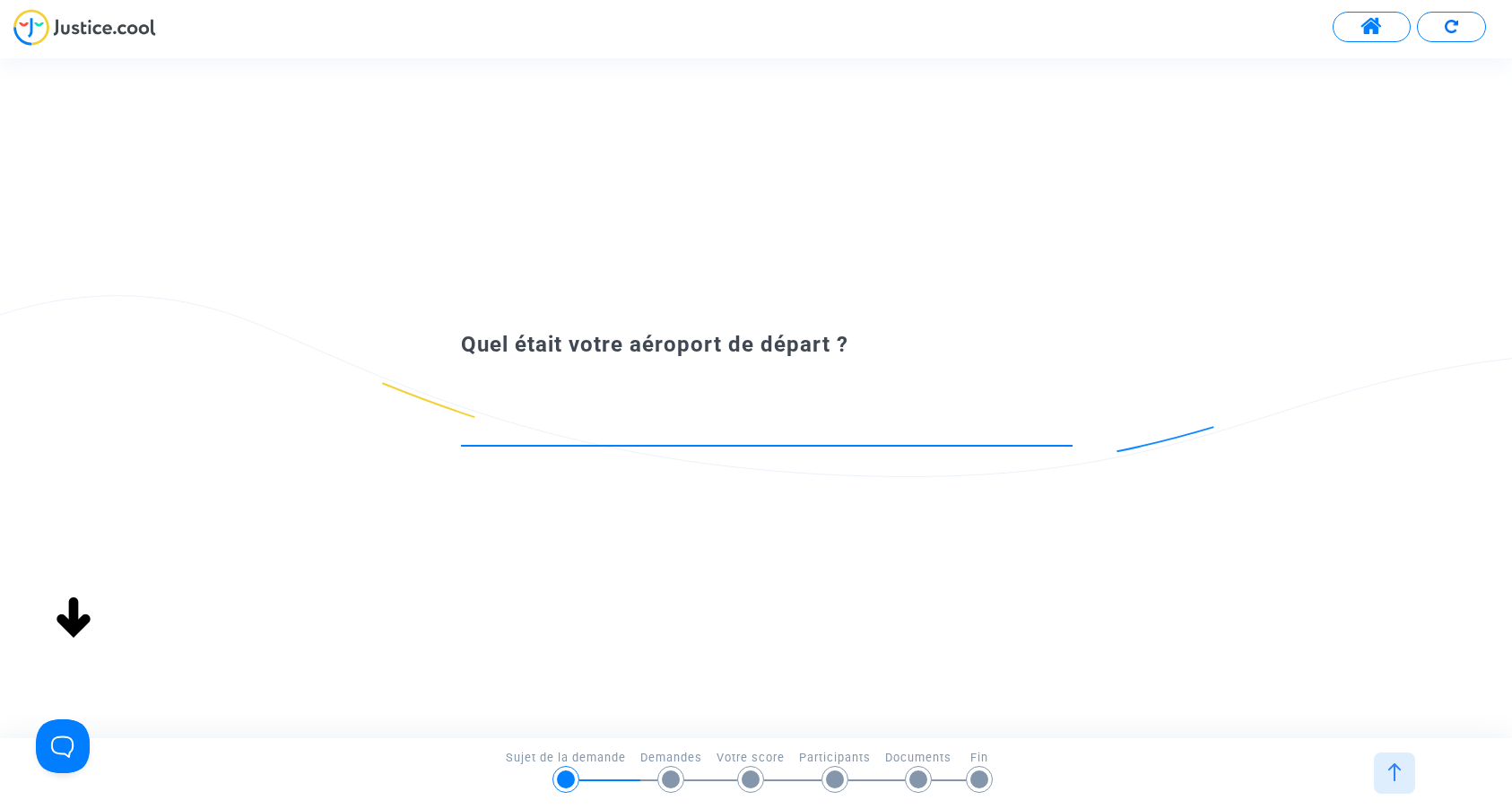
click at [708, 430] on input at bounding box center [766, 428] width 612 height 18
click at [698, 432] on input at bounding box center [766, 428] width 612 height 18
click at [1348, 26] on button at bounding box center [1371, 27] width 78 height 31
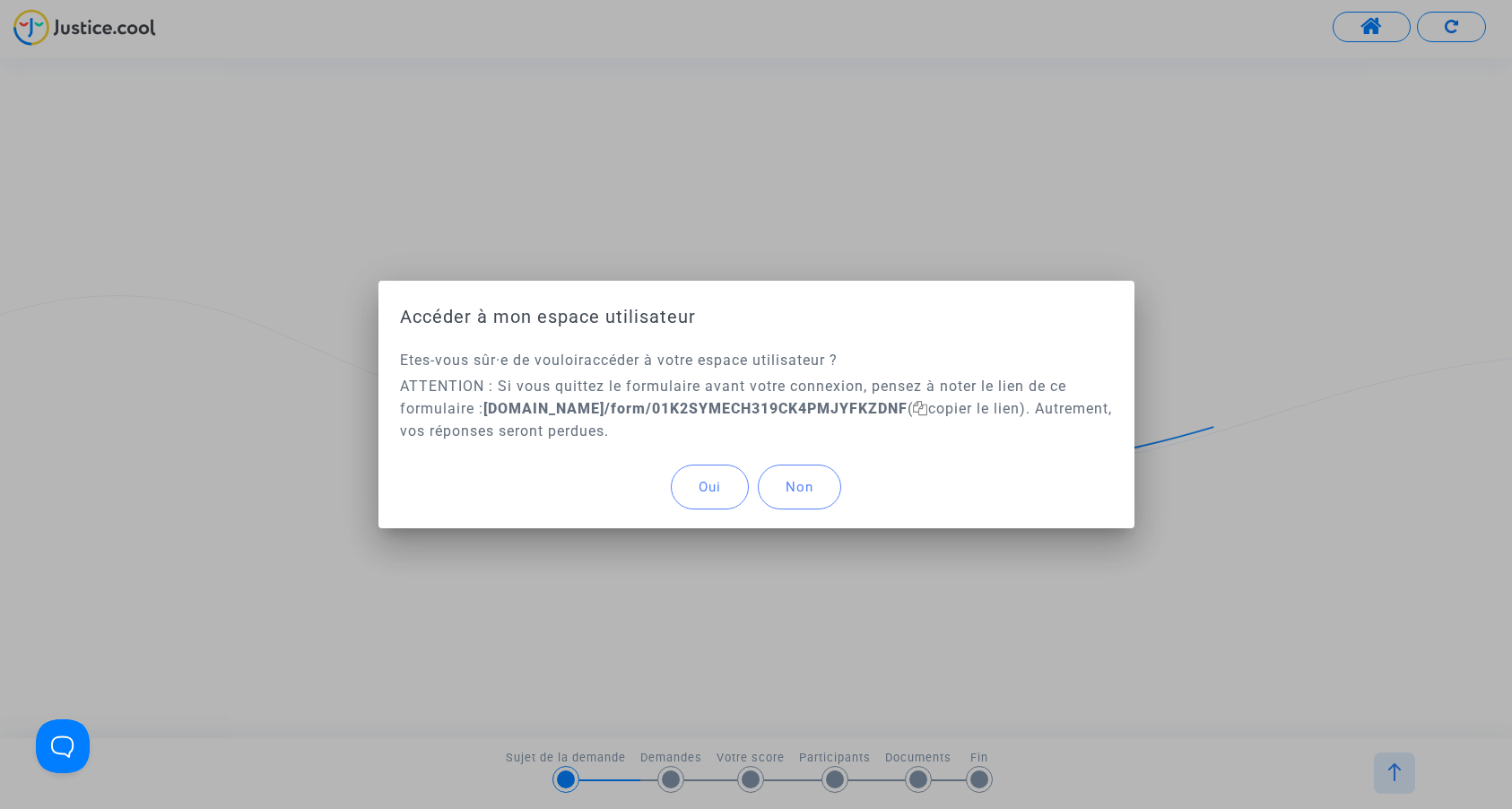
click at [734, 469] on button "Oui" at bounding box center [709, 486] width 78 height 44
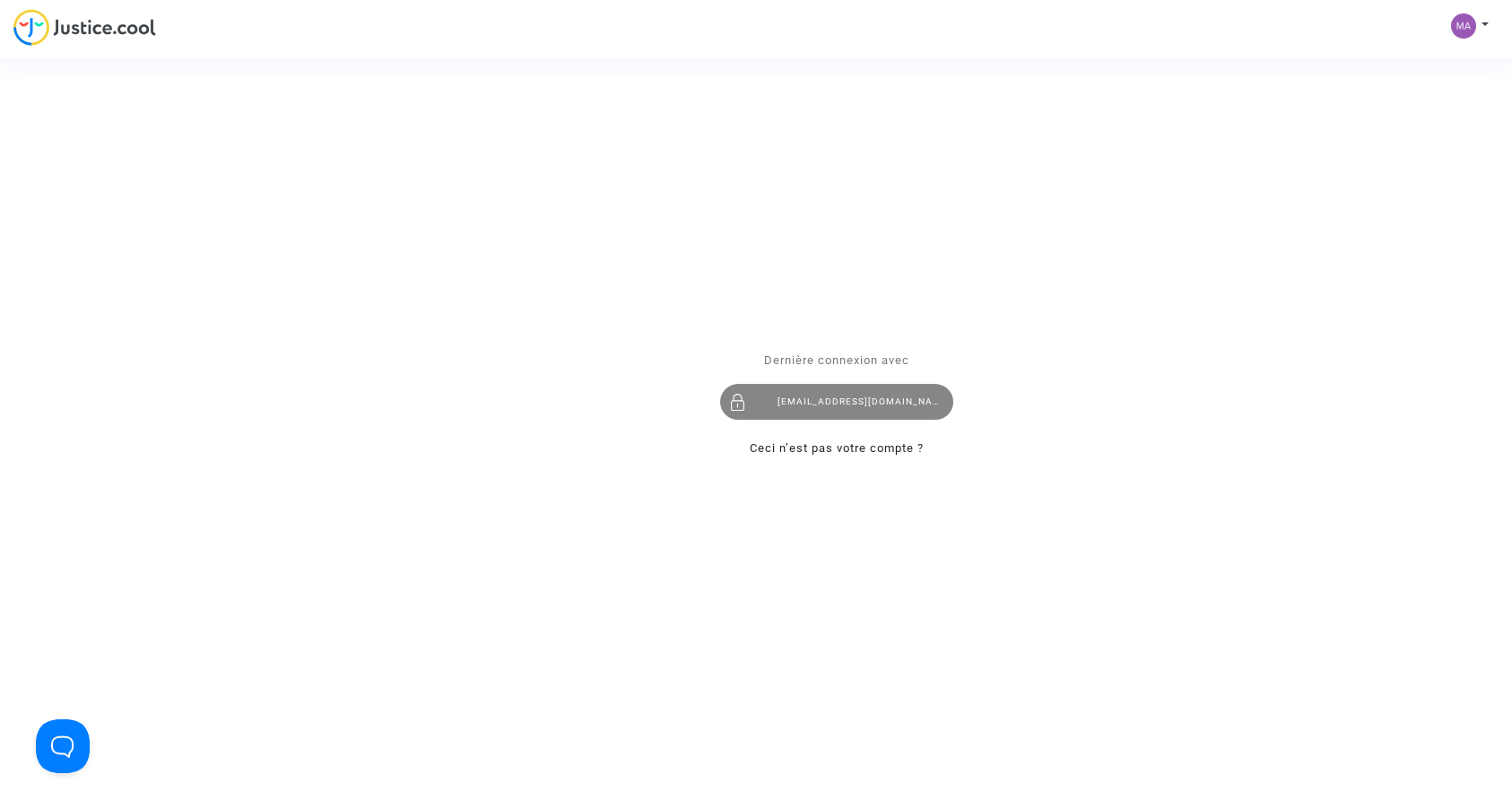
click at [859, 400] on div "[EMAIL_ADDRESS][DOMAIN_NAME]" at bounding box center [836, 403] width 233 height 36
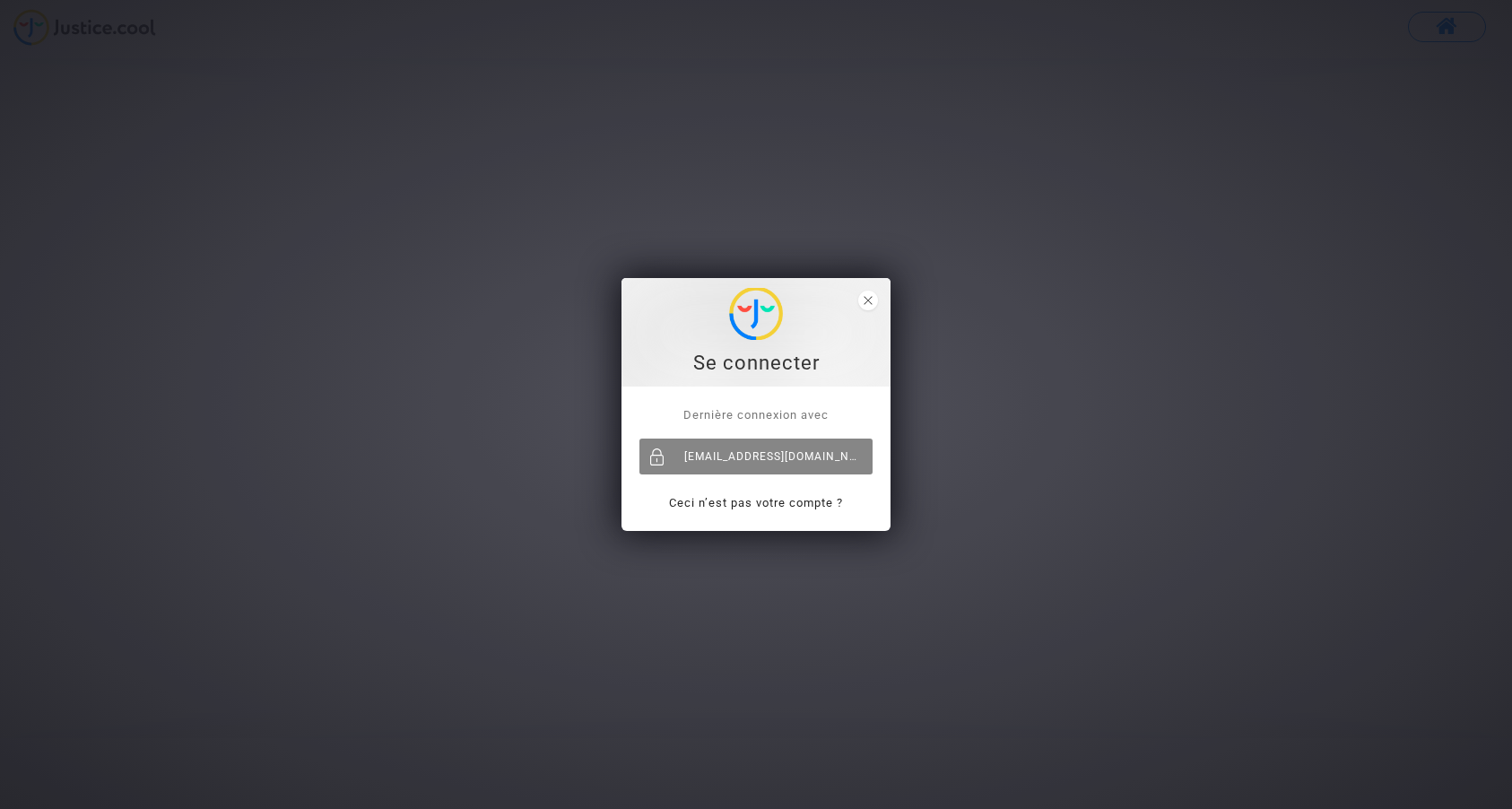
click at [711, 463] on div "[EMAIL_ADDRESS][DOMAIN_NAME]" at bounding box center [756, 457] width 233 height 36
click at [872, 301] on icon "close" at bounding box center [867, 300] width 9 height 9
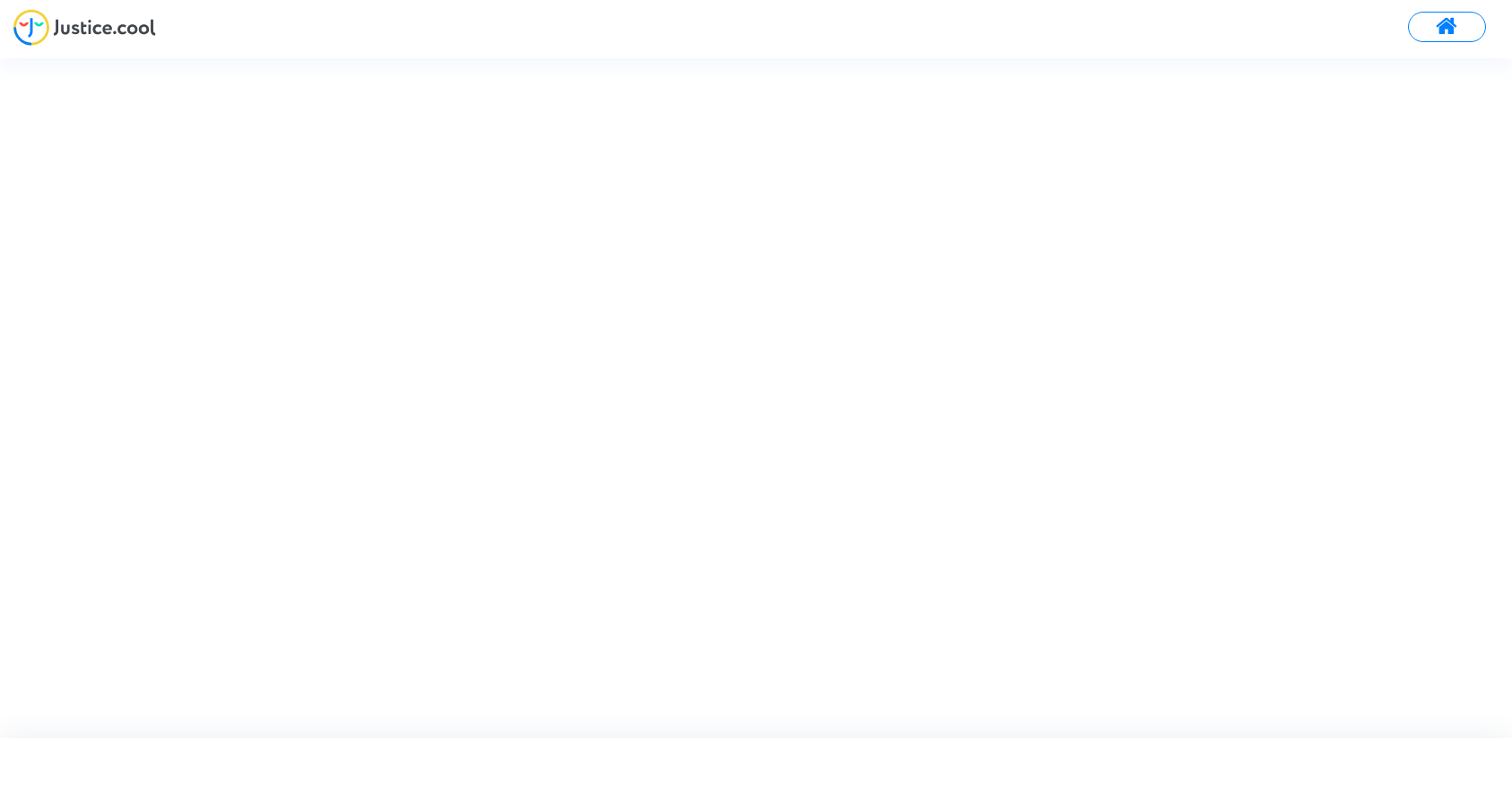
click at [826, 335] on div at bounding box center [771, 398] width 1544 height 679
click at [1460, 23] on button at bounding box center [1446, 27] width 78 height 31
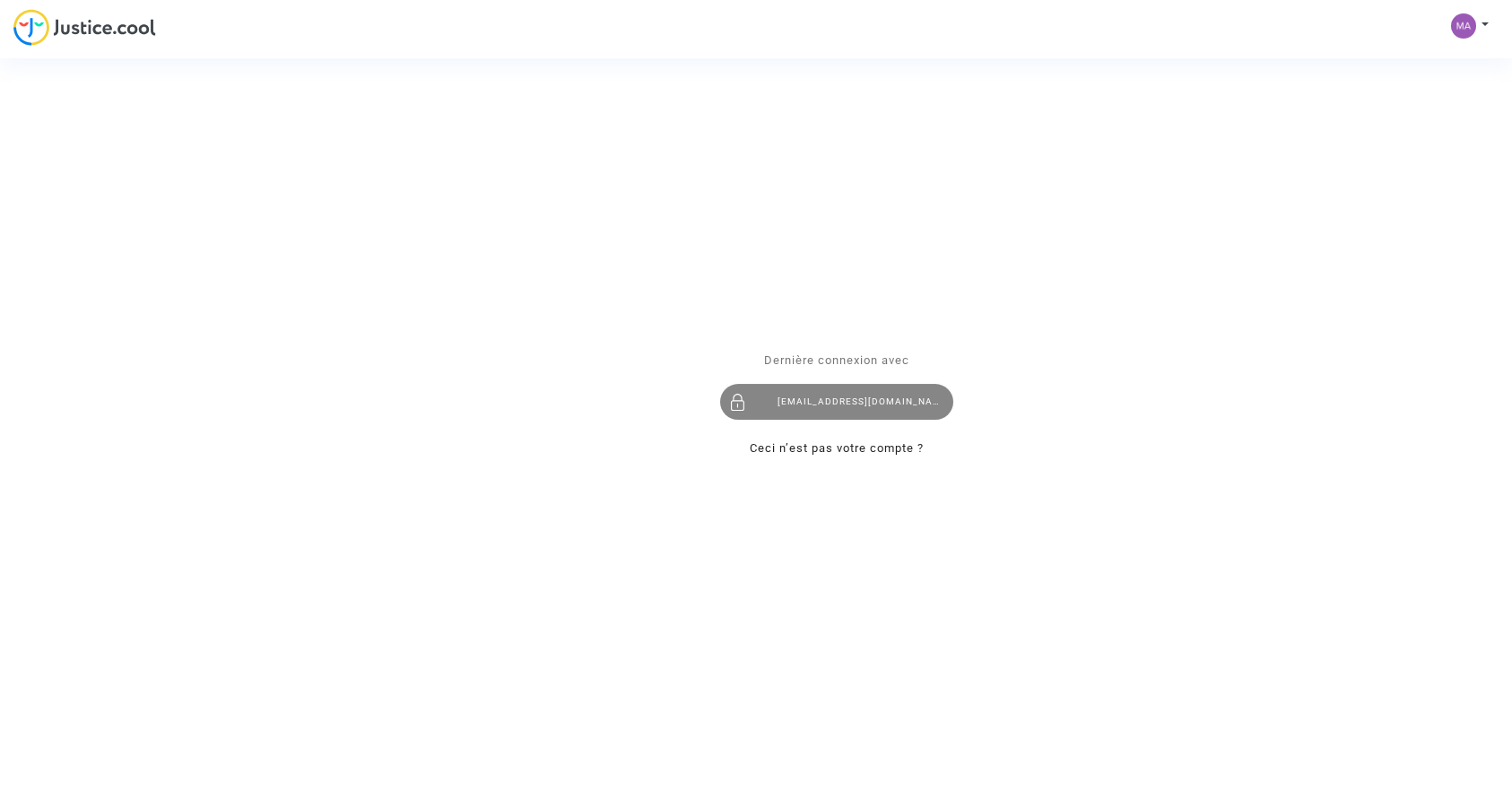
click at [828, 412] on div "[EMAIL_ADDRESS][DOMAIN_NAME]" at bounding box center [836, 403] width 233 height 36
